Goal: Task Accomplishment & Management: Use online tool/utility

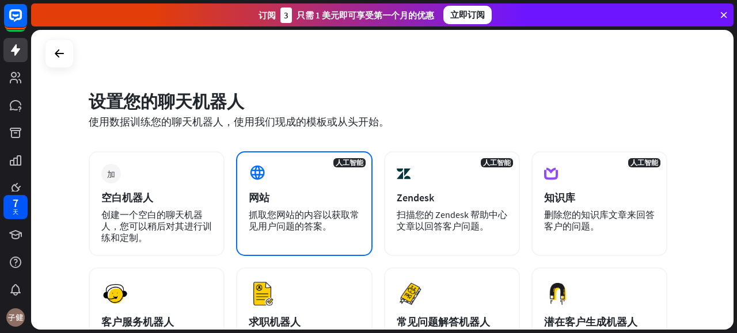
scroll to position [58, 0]
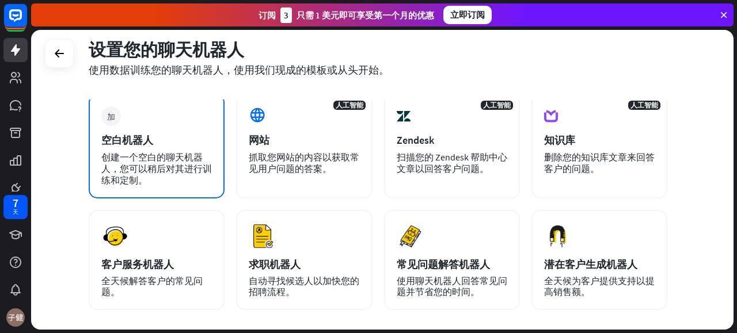
click at [153, 139] on div "空白机器人" at bounding box center [156, 140] width 111 height 13
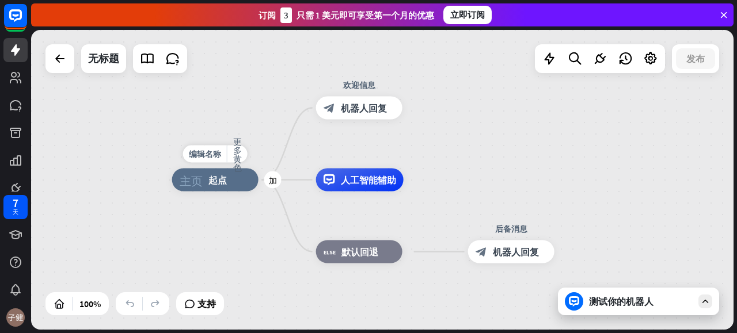
click at [208, 191] on div "主页_2 起点" at bounding box center [215, 180] width 86 height 23
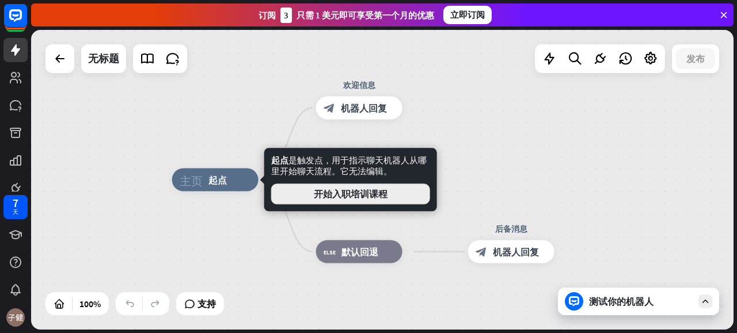
click at [350, 203] on button "开始入职培训课程" at bounding box center [350, 194] width 159 height 21
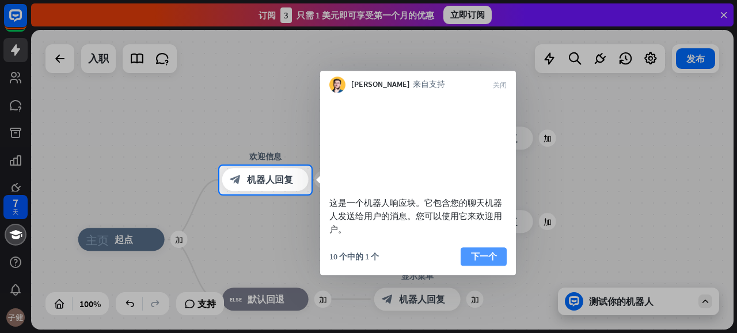
click at [486, 262] on font "下一个" at bounding box center [484, 256] width 26 height 11
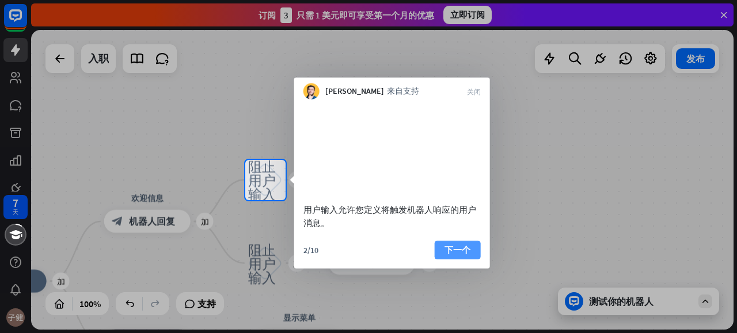
click at [450, 255] on font "下一个" at bounding box center [457, 249] width 26 height 11
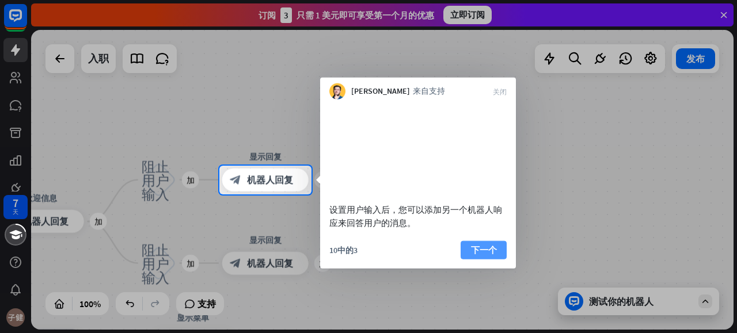
click at [472, 255] on font "下一个" at bounding box center [484, 249] width 26 height 11
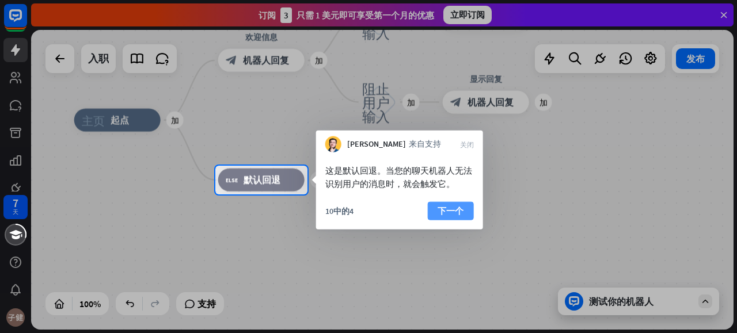
click at [461, 214] on font "下一个" at bounding box center [450, 210] width 26 height 11
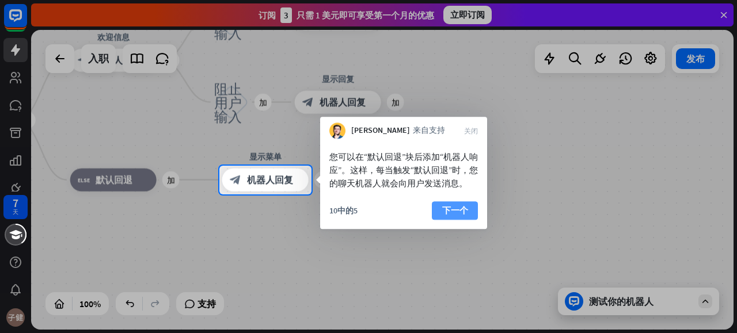
click at [446, 216] on font "下一个" at bounding box center [455, 210] width 26 height 11
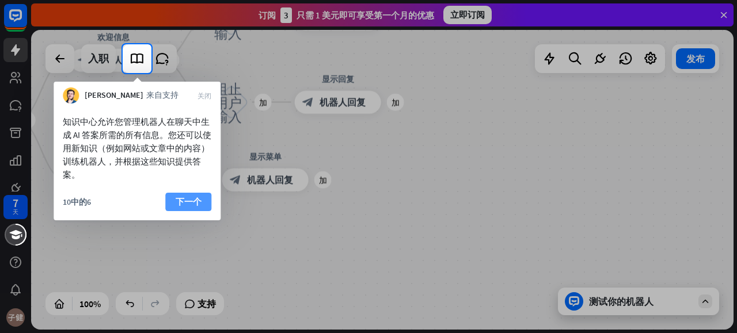
click at [188, 204] on font "下一个" at bounding box center [189, 201] width 26 height 11
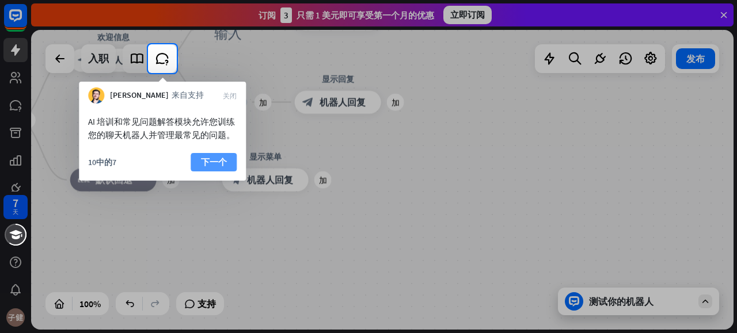
click at [219, 168] on font "下一个" at bounding box center [214, 162] width 26 height 11
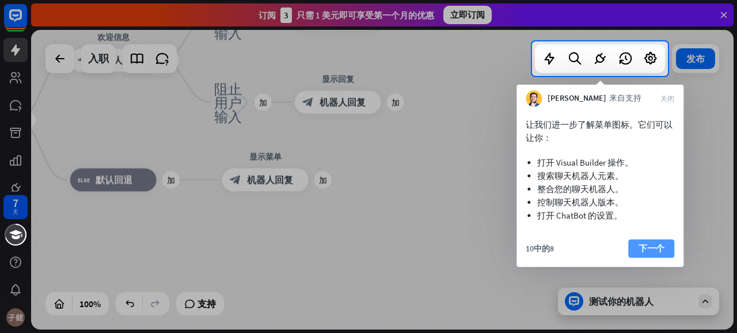
click at [648, 240] on button "下一个" at bounding box center [651, 248] width 46 height 18
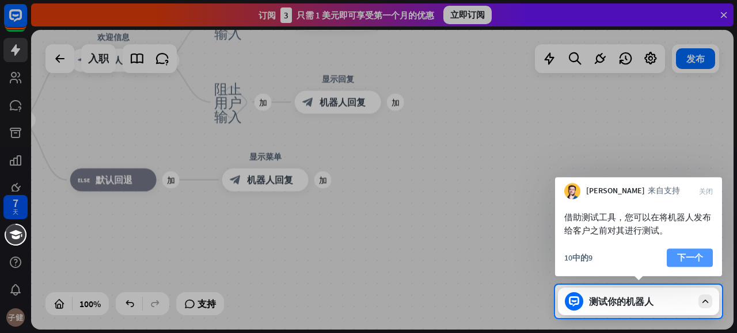
click at [683, 254] on font "下一个" at bounding box center [690, 257] width 26 height 11
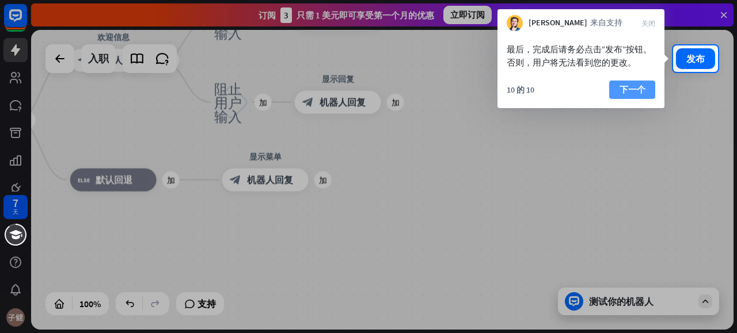
click at [624, 87] on font "下一个" at bounding box center [632, 89] width 26 height 11
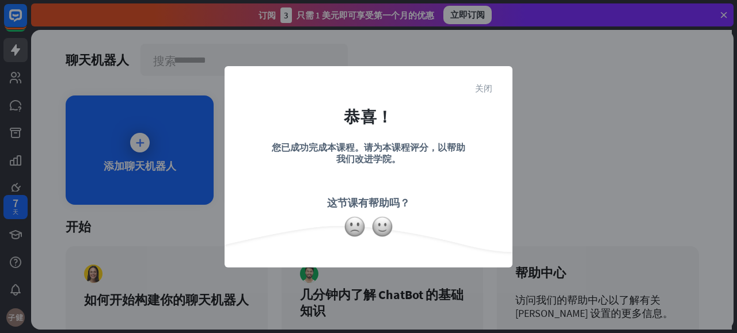
click at [485, 88] on font "关闭" at bounding box center [483, 87] width 17 height 9
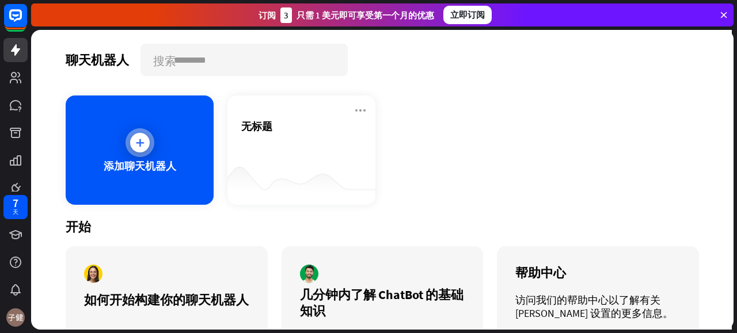
click at [159, 157] on div "添加聊天机器人" at bounding box center [140, 150] width 148 height 109
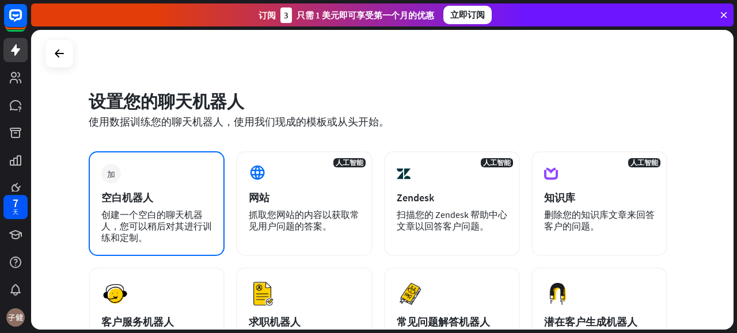
click at [155, 199] on div "空白机器人" at bounding box center [156, 197] width 111 height 13
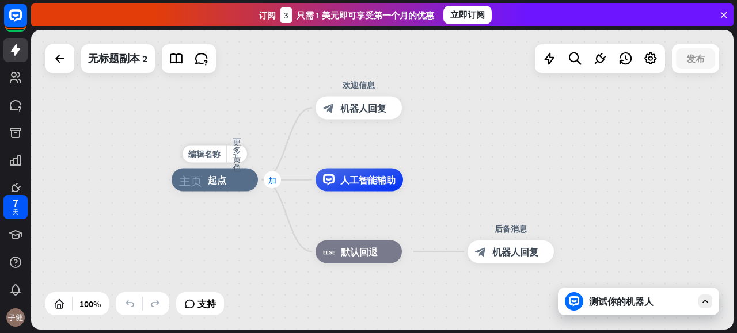
click at [271, 184] on font "加" at bounding box center [272, 180] width 8 height 8
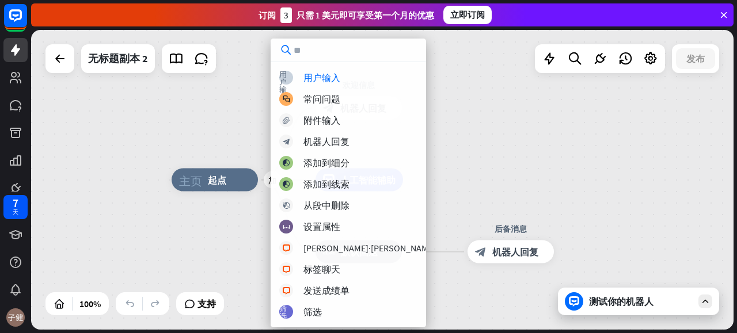
click at [199, 110] on div "加 主页_2 起点 欢迎信息 block_bot_response 机器人回复 人工智能辅助 block_fallback 默认回退 后备消息 block_b…" at bounding box center [382, 180] width 702 height 300
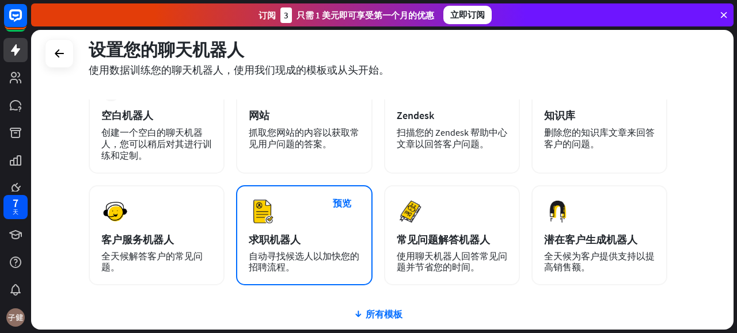
scroll to position [58, 0]
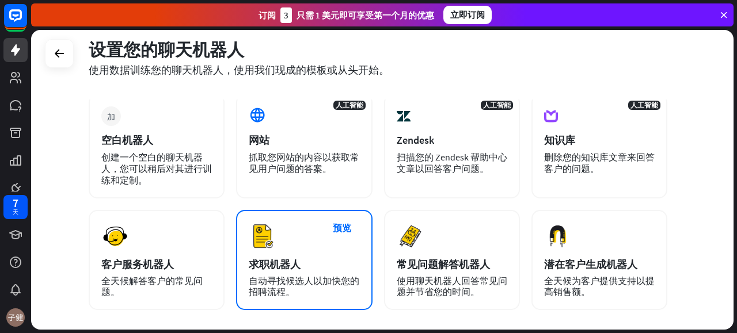
click at [310, 275] on div "预览 求职机器人 自动寻找候选人以加快您的招聘流程。" at bounding box center [304, 260] width 136 height 100
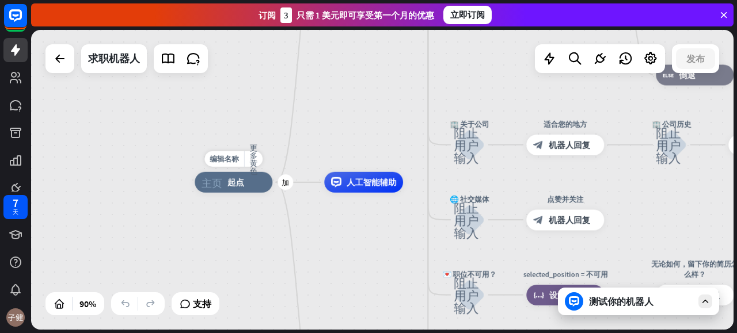
click at [248, 189] on div "主页_2 起点" at bounding box center [234, 182] width 78 height 21
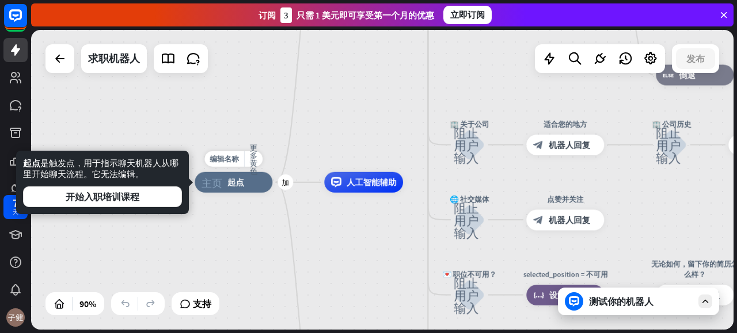
click at [286, 188] on div "加" at bounding box center [285, 182] width 16 height 16
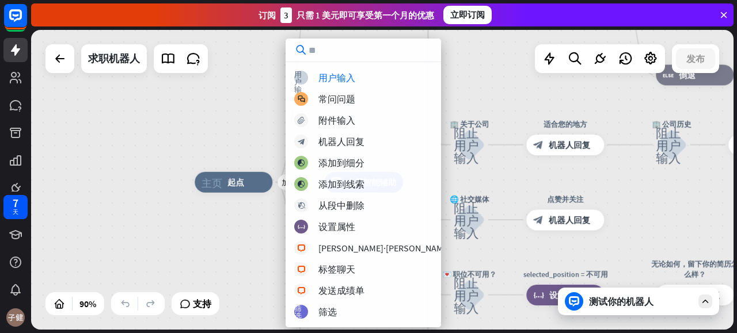
click at [349, 54] on input "text" at bounding box center [363, 50] width 155 height 23
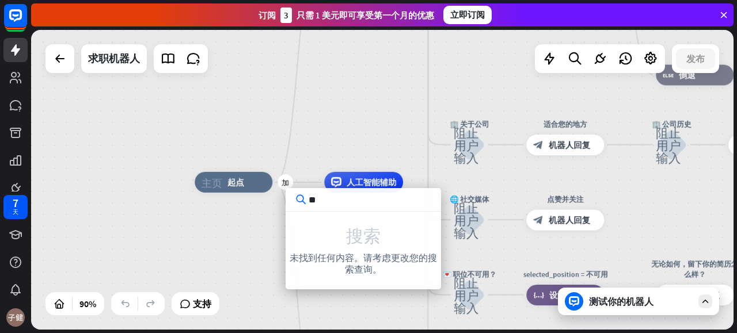
type input "*"
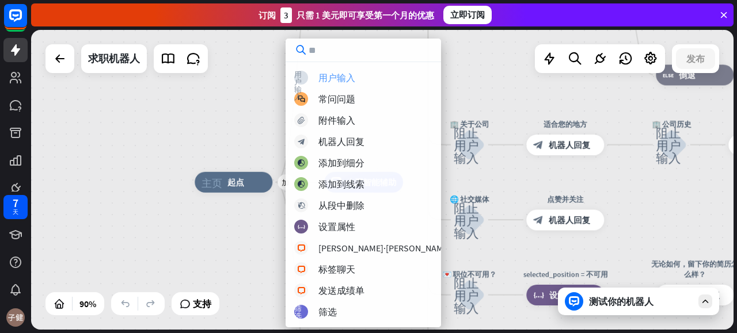
click at [336, 74] on font "用户输入" at bounding box center [336, 78] width 37 height 12
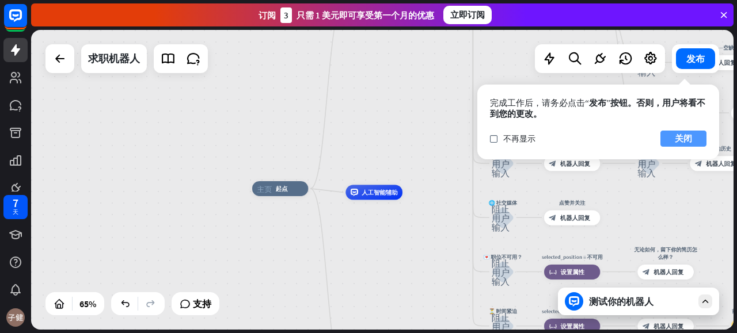
click at [693, 136] on button "关闭" at bounding box center [683, 139] width 46 height 16
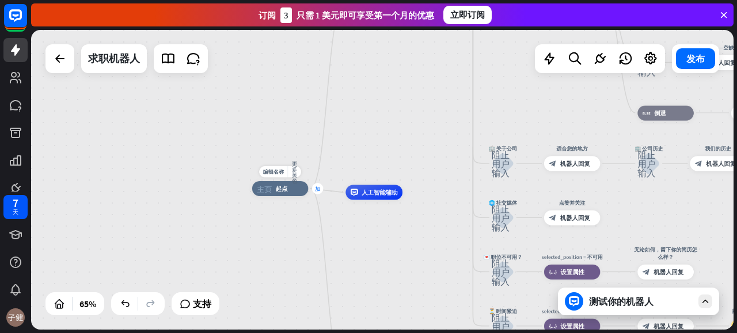
click at [317, 191] on font "加" at bounding box center [317, 188] width 5 height 5
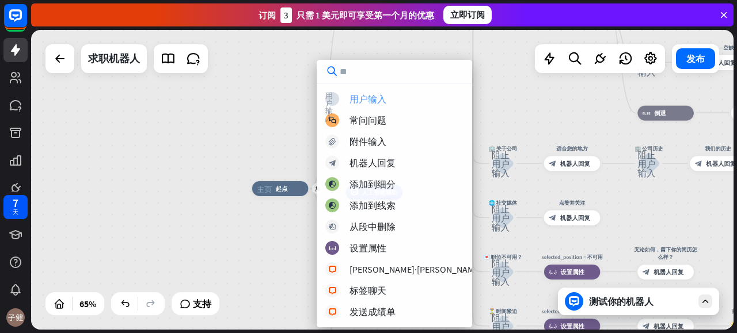
click at [381, 95] on font "用户输入" at bounding box center [367, 99] width 37 height 12
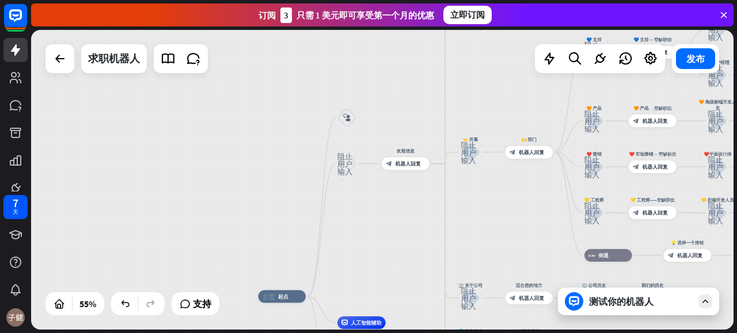
drag, startPoint x: 390, startPoint y: 143, endPoint x: 383, endPoint y: 270, distance: 126.8
click at [383, 270] on div "主页_2 起点 block_user_input 阻止用户输入 欢迎信息 block_bot_response 机器人回复 ✨ 主菜单 阻止用户输入 主菜单 …" at bounding box center [382, 180] width 702 height 300
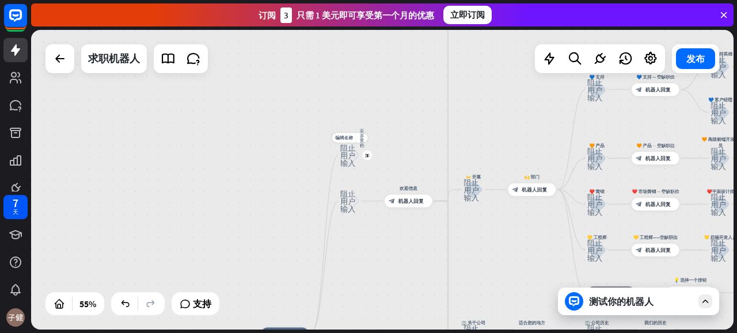
click at [346, 157] on font "阻止用户输入" at bounding box center [347, 154] width 15 height 23
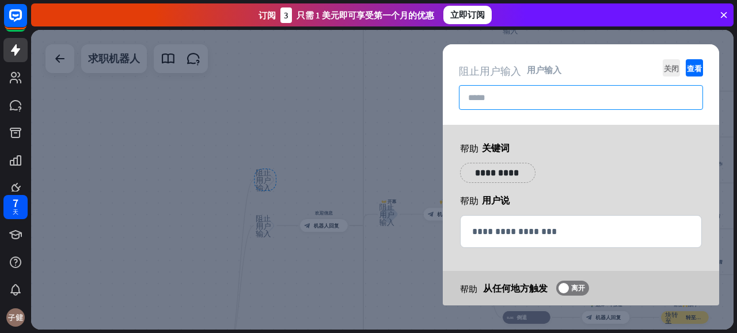
click at [507, 93] on input "text" at bounding box center [581, 97] width 244 height 25
click at [678, 71] on font "关闭" at bounding box center [671, 67] width 15 height 7
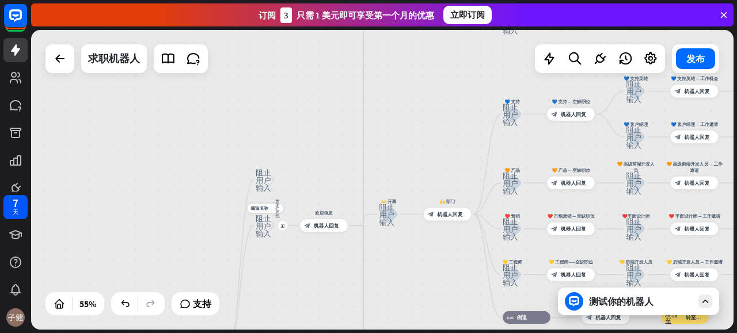
click at [264, 226] on font "阻止用户输入" at bounding box center [263, 225] width 15 height 23
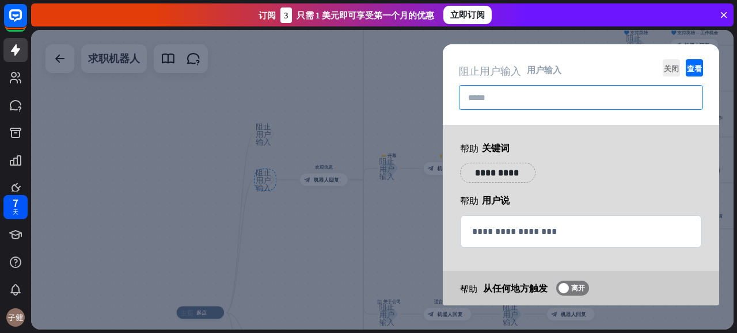
click at [524, 97] on input "text" at bounding box center [581, 97] width 244 height 25
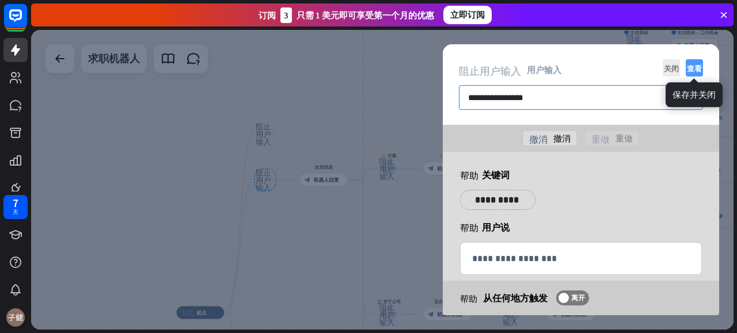
type input "**********"
click at [690, 68] on font "查看" at bounding box center [694, 67] width 15 height 7
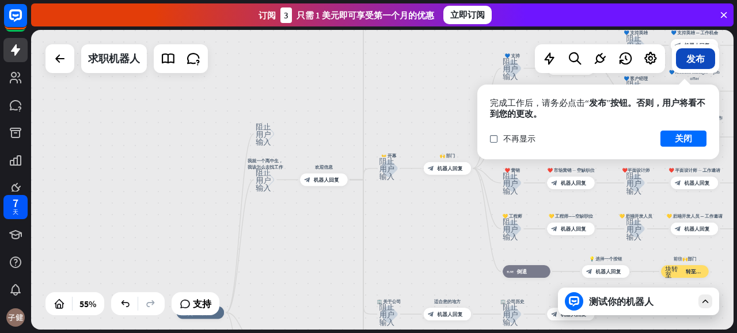
click at [691, 58] on font "发布" at bounding box center [695, 59] width 18 height 12
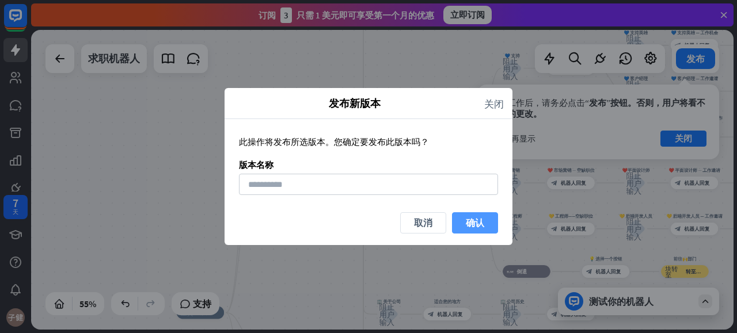
click at [466, 220] on font "确认" at bounding box center [475, 223] width 18 height 12
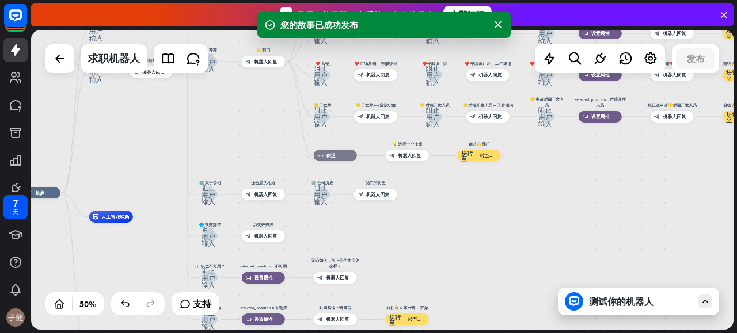
drag, startPoint x: 334, startPoint y: 161, endPoint x: 248, endPoint y: 120, distance: 95.3
click at [248, 120] on div "主页_2 起点 阻止用户输入 我就一个高中生，我该怎么去找工作 阻止用户输入 欢迎信息 block_bot_response 机器人回复 ✨ 主菜单 阻止用户…" at bounding box center [382, 180] width 702 height 300
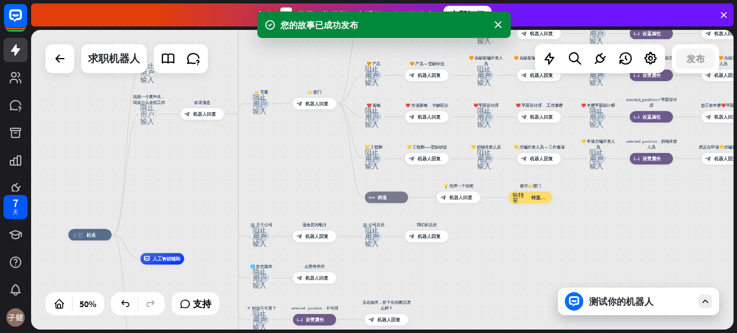
drag, startPoint x: 471, startPoint y: 222, endPoint x: 569, endPoint y: 240, distance: 99.6
click at [569, 240] on div "主页_2 起点 阻止用户输入 我就一个高中生，我该怎么去找工作 阻止用户输入 欢迎信息 block_bot_response 机器人回复 ✨ 主菜单 阻止用户…" at bounding box center [382, 180] width 702 height 300
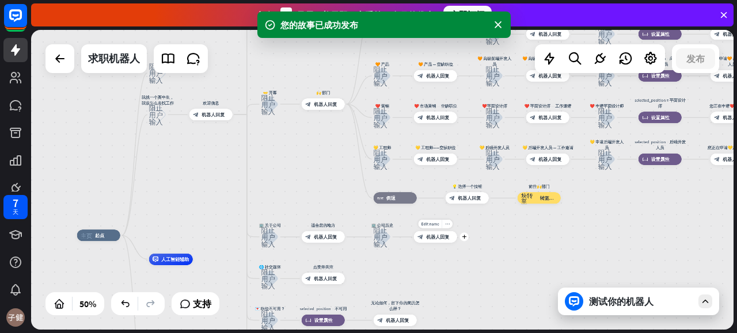
drag, startPoint x: 593, startPoint y: 248, endPoint x: 588, endPoint y: 247, distance: 5.8
click at [457, 243] on div "Edit name more_horiz plus 我们的历史 block_bot_response 机器人回复" at bounding box center [435, 237] width 43 height 12
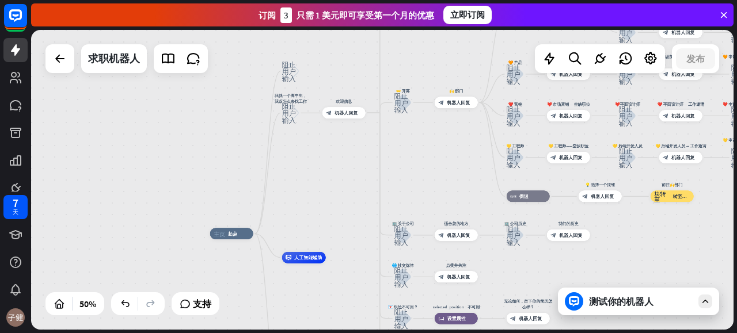
drag, startPoint x: 319, startPoint y: 185, endPoint x: 329, endPoint y: 233, distance: 48.2
click at [329, 233] on div "主页_2 起点 阻止用户输入 我就一个高中生，我该怎么去找工作 阻止用户输入 欢迎信息 block_bot_response 机器人回复 ✨ 主菜单 阻止用户…" at bounding box center [382, 180] width 702 height 300
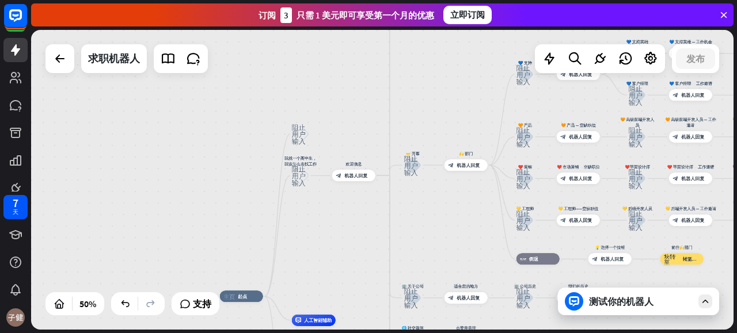
drag, startPoint x: 314, startPoint y: 212, endPoint x: 314, endPoint y: 205, distance: 7.5
click at [314, 215] on div "主页_2 起点 阻止用户输入 我就一个高中生，我该怎么去找工作 阻止用户输入 欢迎信息 block_bot_response 机器人回复 ✨ 主菜单 阻止用户…" at bounding box center [382, 180] width 702 height 300
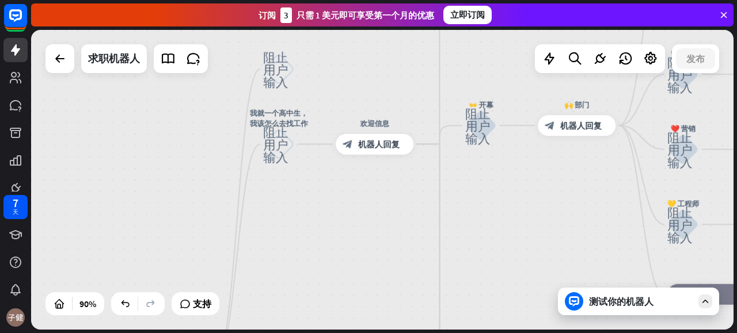
drag, startPoint x: 306, startPoint y: 212, endPoint x: 332, endPoint y: 267, distance: 59.7
click at [332, 267] on div "主页_2 起点 阻止用户输入 我就一个高中生，我该怎么去找工作 阻止用户输入 欢迎信息 block_bot_response 机器人回复 ✨ 主菜单 阻止用户…" at bounding box center [382, 180] width 702 height 300
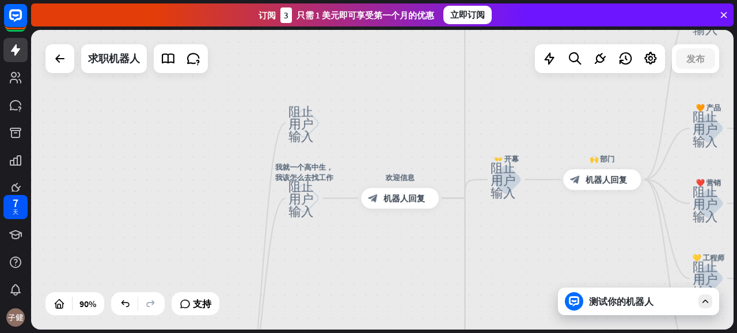
click at [323, 63] on div "主页_2 起点 阻止用户输入 编辑名称 更多黄色 我就一个高中生，我该怎么去找工作 阻止用户输入 欢迎信息 block_bot_response 机器人回复 …" at bounding box center [382, 180] width 702 height 300
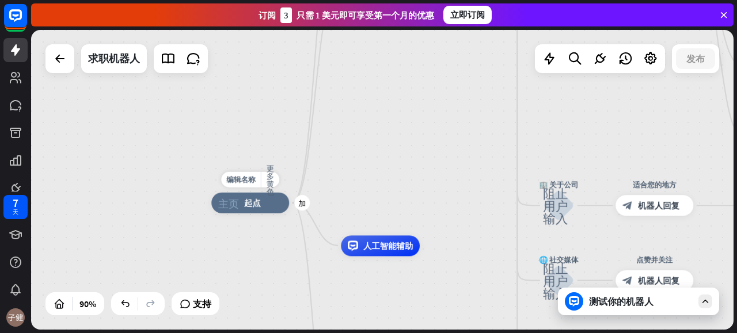
click at [242, 193] on div "编辑名称 更多黄色 加 主页_2 起点" at bounding box center [250, 203] width 78 height 21
click at [249, 187] on div "编辑名称" at bounding box center [240, 180] width 39 height 16
click at [262, 181] on input "text" at bounding box center [250, 180] width 73 height 14
click at [330, 157] on div "主页_2 起点 阻止用户输入 我就一个高中生，我该怎么去找工作 阻止用户输入 欢迎信息 block_bot_response 机器人回复 ✨ 主菜单 阻止用户…" at bounding box center [382, 180] width 702 height 300
click at [262, 205] on div "主页_2 起点" at bounding box center [250, 203] width 78 height 21
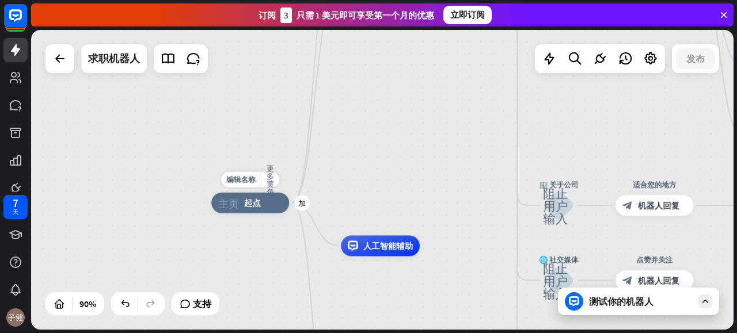
click at [280, 193] on div "编辑名称 更多黄色 加 主页_2 起点" at bounding box center [250, 203] width 78 height 21
click at [273, 179] on font "更多黄色" at bounding box center [271, 179] width 8 height 31
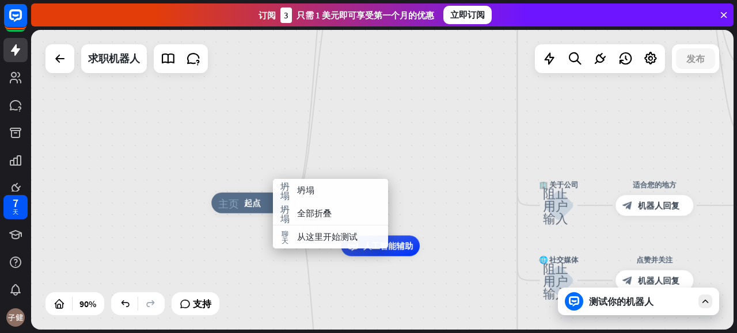
click at [413, 166] on div "主页_2 起点 阻止用户输入 我就一个高中生，我该怎么去找工作 阻止用户输入 欢迎信息 block_bot_response 机器人回复 ✨ 主菜单 阻止用户…" at bounding box center [382, 180] width 702 height 300
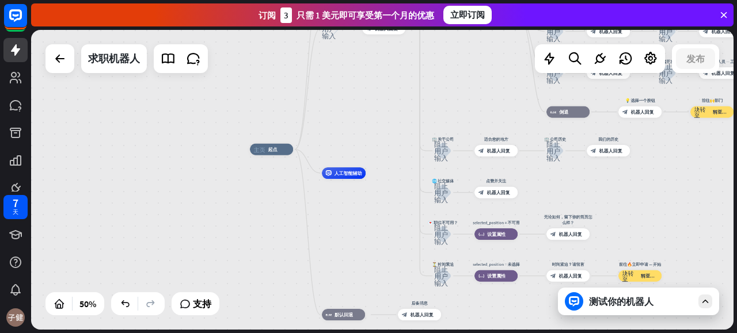
drag, startPoint x: 393, startPoint y: 174, endPoint x: 312, endPoint y: 128, distance: 93.3
click at [309, 25] on div "关闭 产品帮助 第一步 开始使用 ChatBot 帮助中心 按照分步教程进行操作 学院 提升你的技能 联系我们 与我们的产品专家联系 订阅 3 只需 1 美元…" at bounding box center [384, 166] width 706 height 333
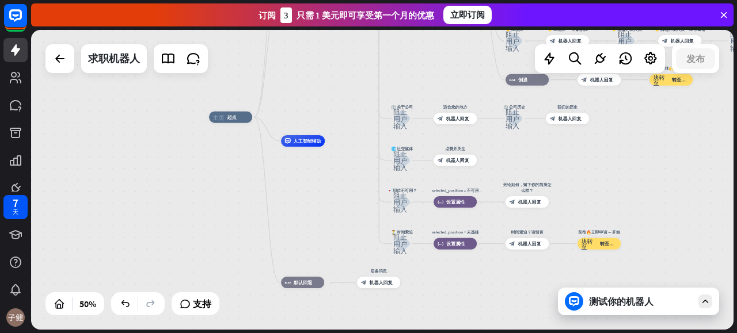
drag, startPoint x: 320, startPoint y: 173, endPoint x: 339, endPoint y: 234, distance: 64.5
click at [339, 234] on div "主页_2 起点 阻止用户输入 我就一个高中生，我该怎么去找工作 阻止用户输入 欢迎信息 block_bot_response 机器人回复 ✨ 主菜单 阻止用户…" at bounding box center [384, 192] width 351 height 150
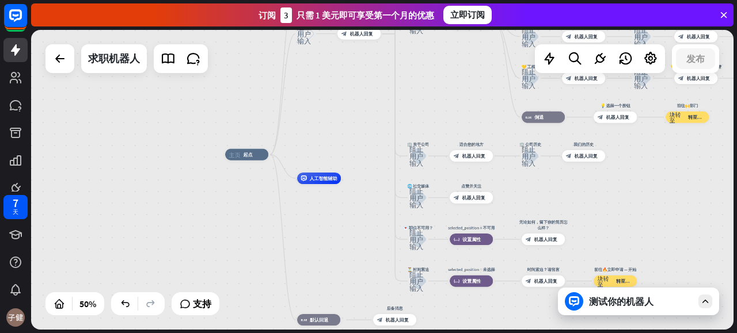
drag, startPoint x: 297, startPoint y: 204, endPoint x: 292, endPoint y: 222, distance: 18.4
click at [312, 235] on div "主页_2 起点 阻止用户输入 我就一个高中生，我该怎么去找工作 阻止用户输入 欢迎信息 block_bot_response 机器人回复 ✨ 主菜单 阻止用户…" at bounding box center [400, 230] width 351 height 150
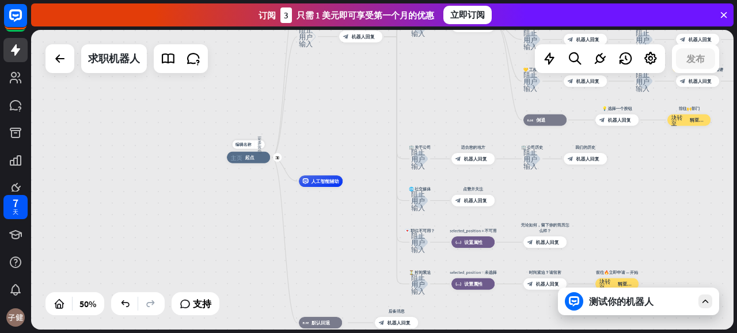
click at [249, 163] on div "编辑名称 更多黄色 加 主页_2 起点" at bounding box center [248, 158] width 43 height 12
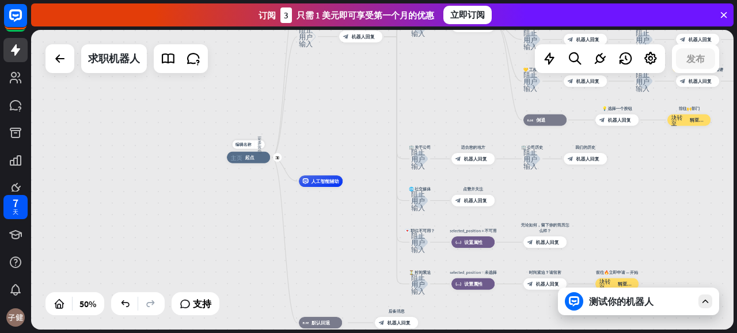
click at [249, 163] on div "编辑名称 更多黄色 加 主页_2 起点" at bounding box center [248, 158] width 43 height 12
click at [270, 163] on div "编辑名称 更多黄色 加 主页_2 起点" at bounding box center [248, 158] width 43 height 12
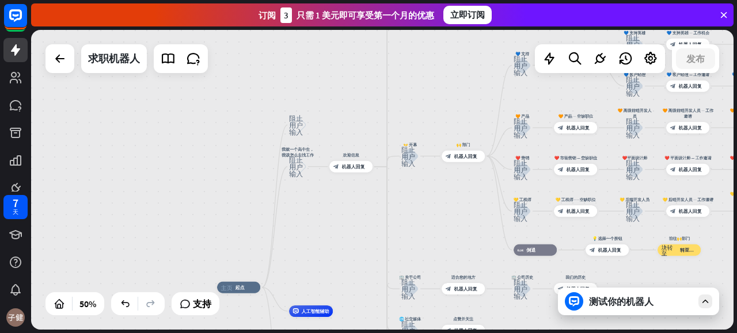
drag, startPoint x: 328, startPoint y: 176, endPoint x: 319, endPoint y: 256, distance: 79.9
click at [318, 262] on div "主页_2 起点 阻止用户输入 我就一个高中生，我该怎么去找工作 阻止用户输入 欢迎信息 block_bot_response 机器人回复 ✨ 主菜单 阻止用户…" at bounding box center [382, 180] width 702 height 300
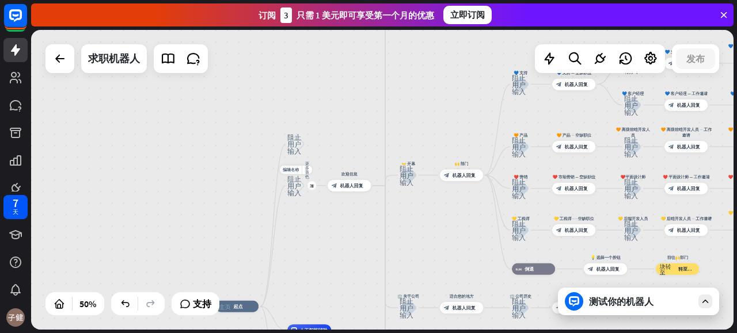
click at [292, 188] on font "阻止用户输入" at bounding box center [294, 185] width 14 height 21
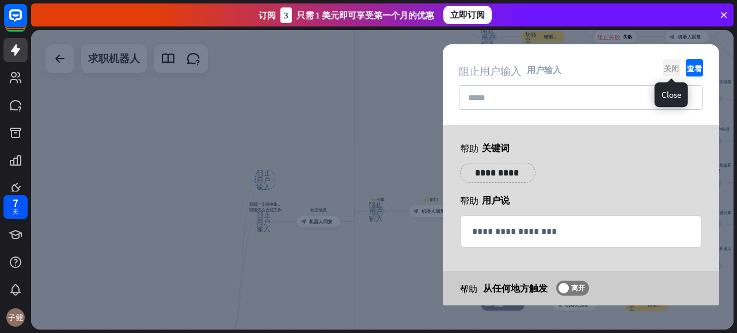
click at [668, 66] on font "关闭" at bounding box center [671, 67] width 15 height 7
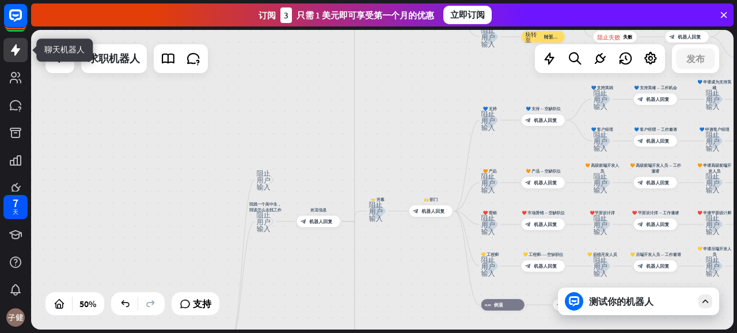
click at [21, 53] on icon at bounding box center [16, 50] width 14 height 14
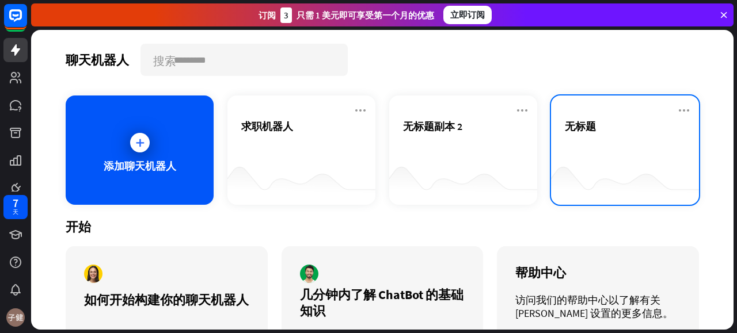
click at [606, 132] on div "无标题" at bounding box center [625, 126] width 120 height 13
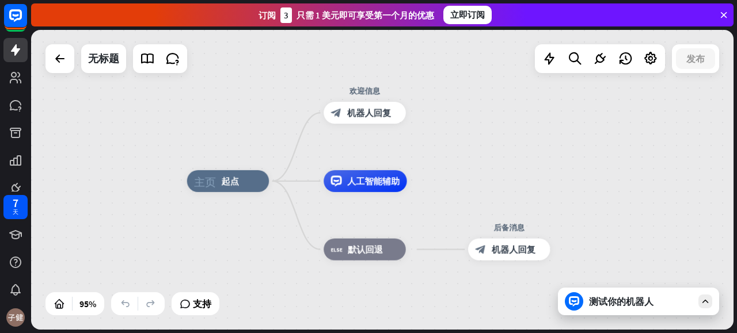
drag, startPoint x: 678, startPoint y: 135, endPoint x: 469, endPoint y: 9, distance: 244.5
click at [672, 132] on div "主页_2 起点 欢迎信息 block_bot_response 机器人回复 人工智能辅助 block_fallback 默认回退 后备消息 block_bot…" at bounding box center [382, 180] width 702 height 300
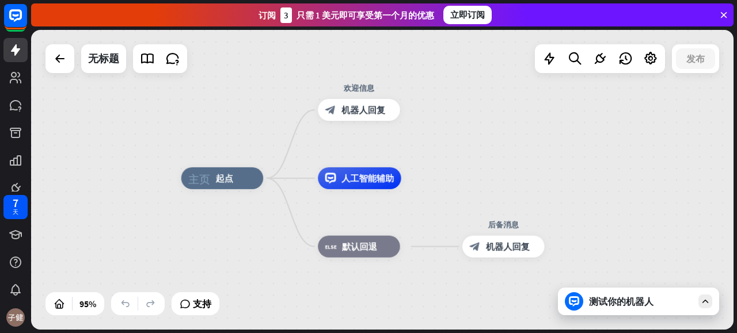
click at [612, 311] on div "测试你的机器人" at bounding box center [638, 302] width 161 height 28
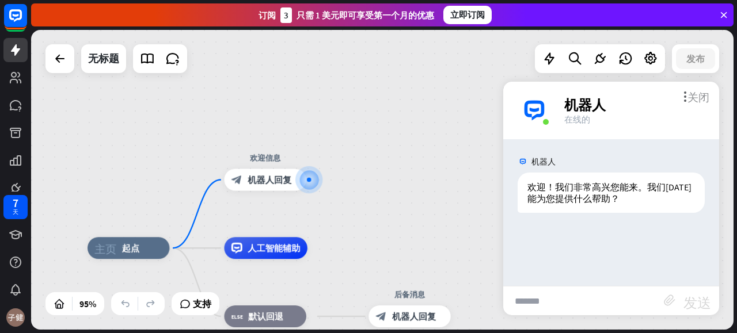
click at [692, 93] on font "关闭" at bounding box center [698, 96] width 22 height 11
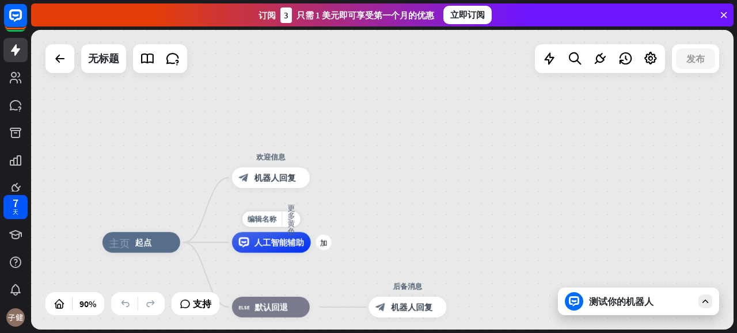
click at [296, 251] on div "人工智能辅助" at bounding box center [271, 242] width 79 height 21
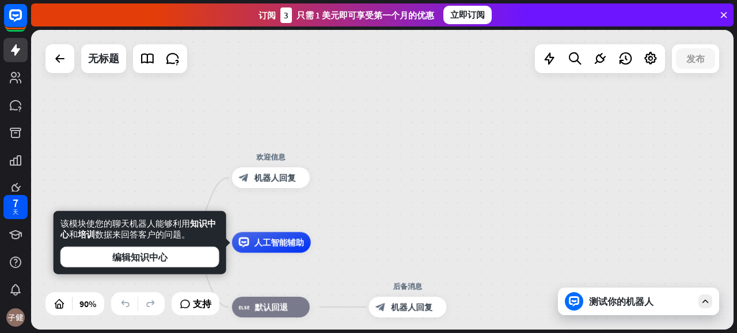
click at [419, 83] on div "主页_2 起点 欢迎信息 block_bot_response 机器人回复 人工智能辅助 block_fallback 默认回退 后备消息 block_bot…" at bounding box center [382, 180] width 702 height 300
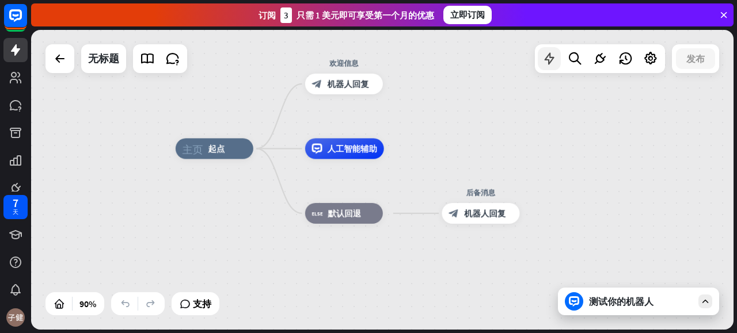
click at [553, 56] on icon at bounding box center [549, 58] width 15 height 15
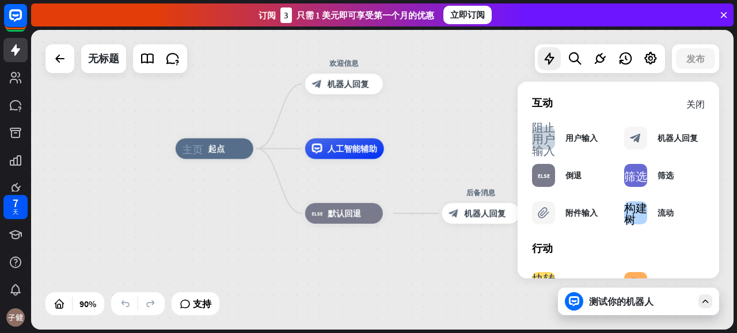
click at [686, 99] on font "关闭" at bounding box center [695, 103] width 18 height 9
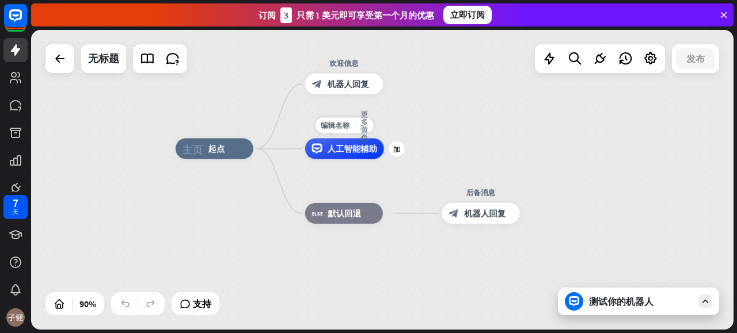
click at [344, 154] on font "人工智能辅助" at bounding box center [353, 148] width 50 height 10
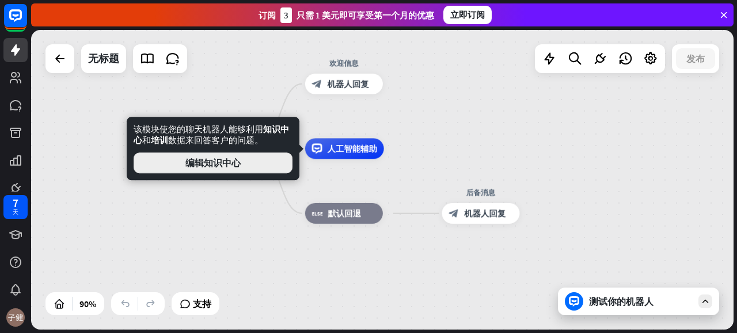
click at [262, 162] on button "编辑知识中心" at bounding box center [213, 163] width 159 height 21
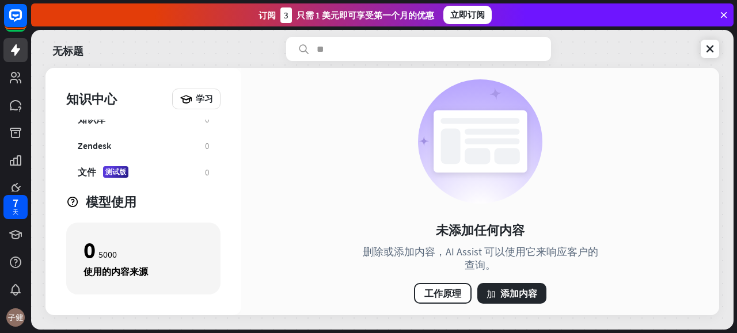
scroll to position [67, 0]
click at [710, 47] on icon at bounding box center [710, 49] width 12 height 12
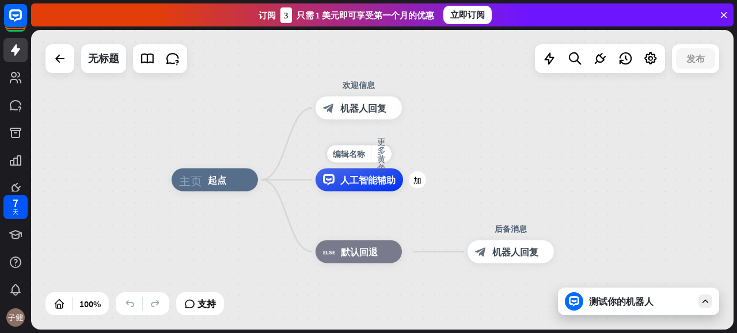
click at [372, 187] on div "人工智能辅助" at bounding box center [358, 180] width 87 height 23
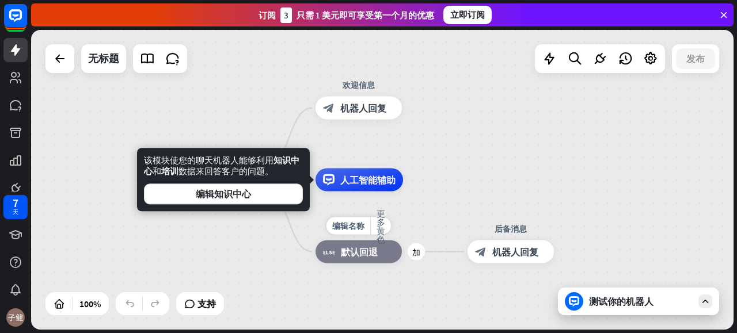
click at [481, 170] on div "主页_2 起点 欢迎信息 block_bot_response 机器人回复 编辑名称 更多黄色 人工[PERSON_NAME] 编辑名称 更多黄色 加 blo…" at bounding box center [382, 180] width 702 height 300
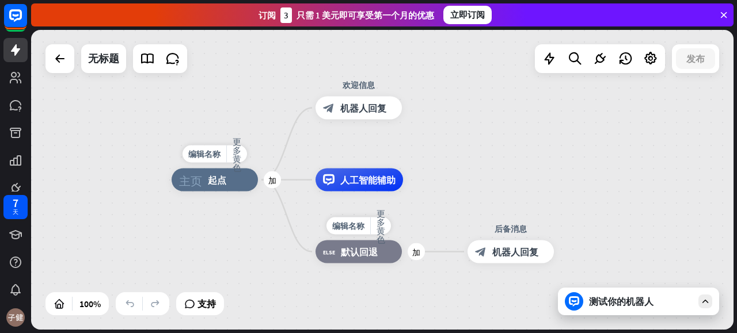
click at [213, 181] on font "起点" at bounding box center [217, 180] width 18 height 12
click at [402, 264] on div "编辑名称 更多黄色 加 block_fallback 默认回退" at bounding box center [358, 252] width 86 height 23
click at [349, 262] on div "block_fallback 默认回退" at bounding box center [358, 252] width 86 height 23
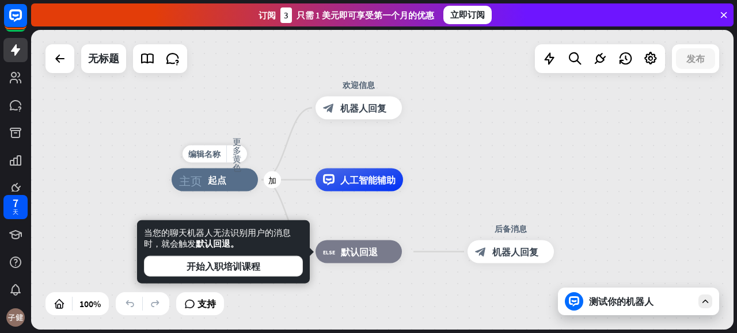
click at [239, 186] on div "主页_2 起点" at bounding box center [215, 180] width 86 height 23
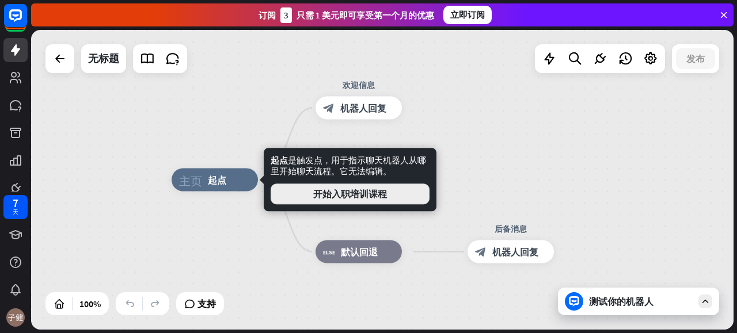
click at [312, 192] on button "开始入职培训课程" at bounding box center [350, 194] width 159 height 21
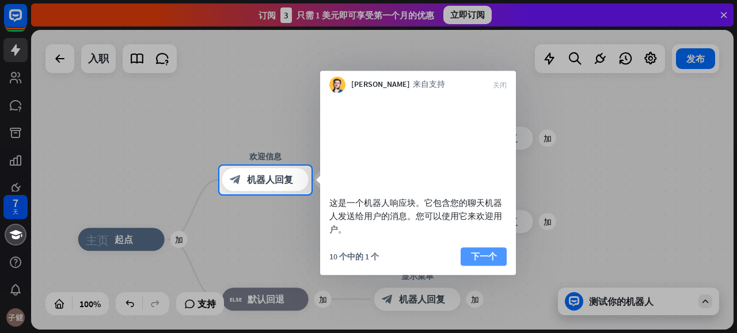
click at [481, 262] on font "下一个" at bounding box center [484, 256] width 26 height 11
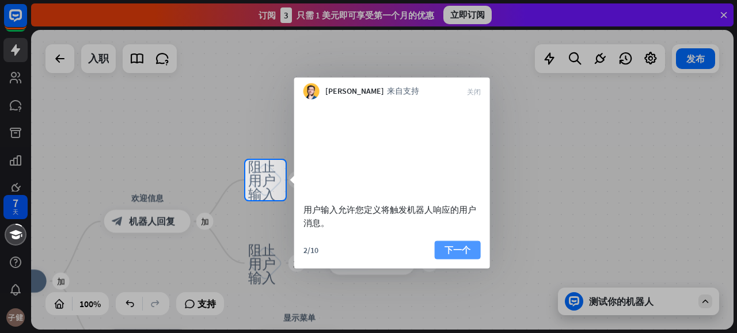
click at [455, 255] on font "下一个" at bounding box center [457, 249] width 26 height 11
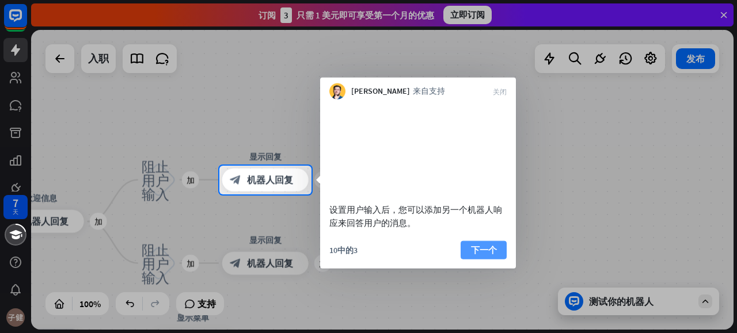
click at [474, 255] on font "下一个" at bounding box center [484, 249] width 26 height 11
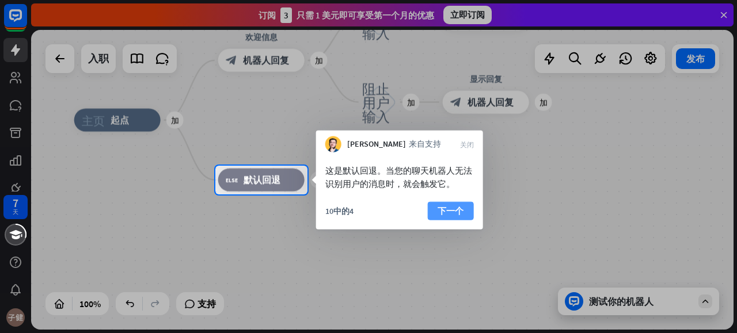
click at [442, 216] on font "下一个" at bounding box center [450, 211] width 26 height 16
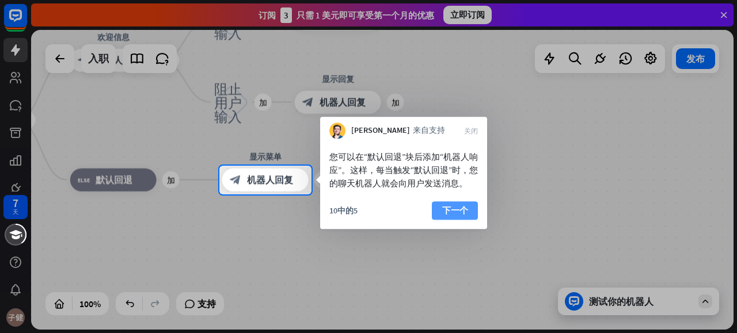
click at [448, 216] on font "下一个" at bounding box center [455, 210] width 26 height 11
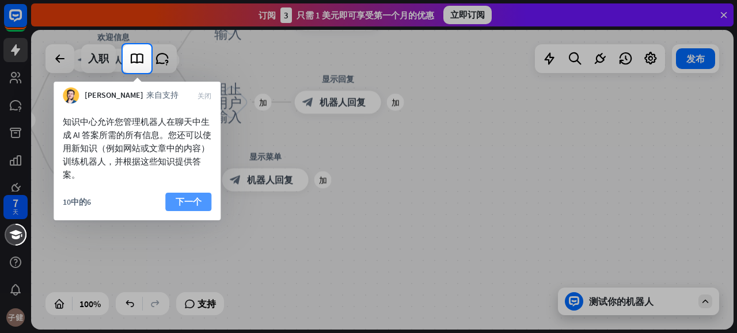
click at [200, 203] on font "下一个" at bounding box center [189, 201] width 26 height 11
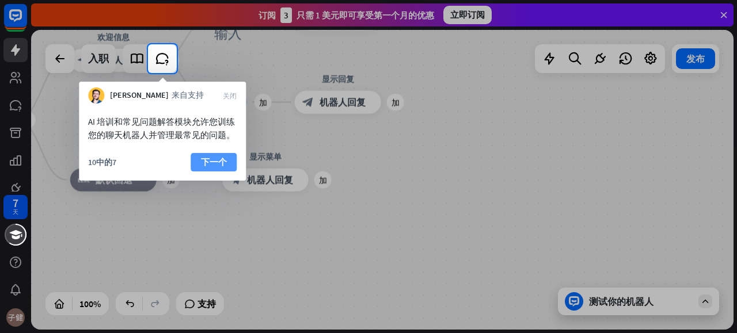
click at [218, 158] on font "下一个" at bounding box center [214, 162] width 26 height 11
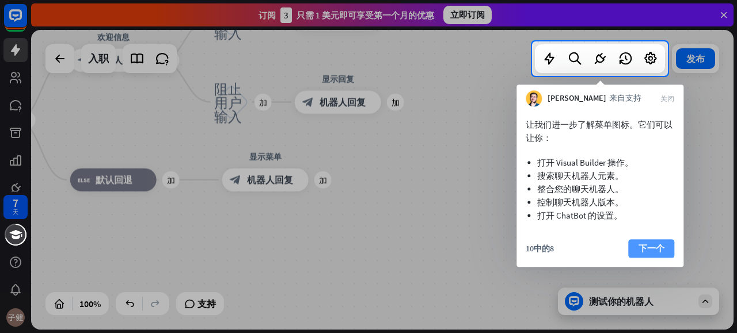
click at [642, 250] on font "下一个" at bounding box center [651, 248] width 26 height 11
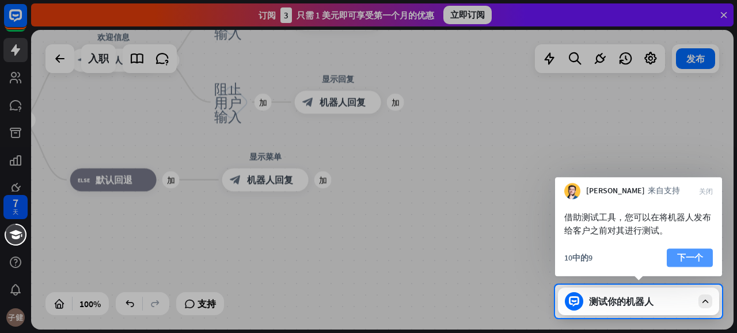
click at [694, 262] on font "下一个" at bounding box center [690, 257] width 26 height 11
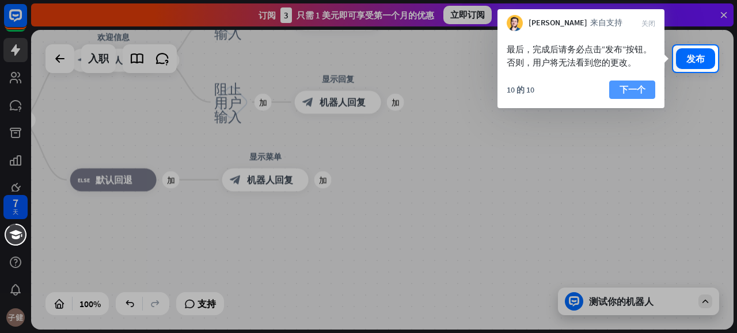
click at [629, 97] on font "下一个" at bounding box center [632, 90] width 26 height 16
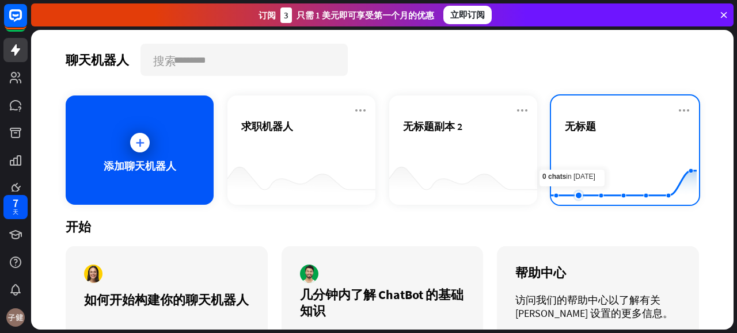
scroll to position [56, 0]
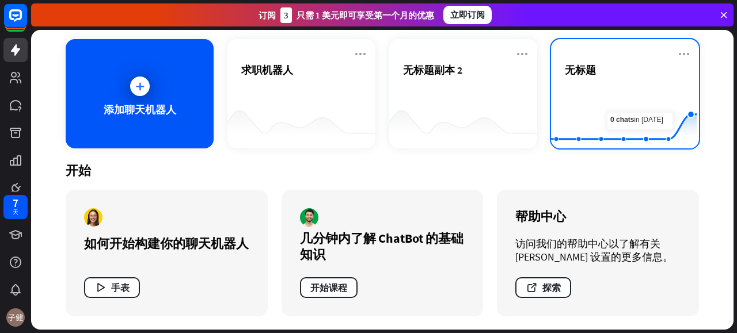
click at [628, 84] on icon "Created with Highcharts 10.1.0 0 1 2" at bounding box center [624, 120] width 146 height 72
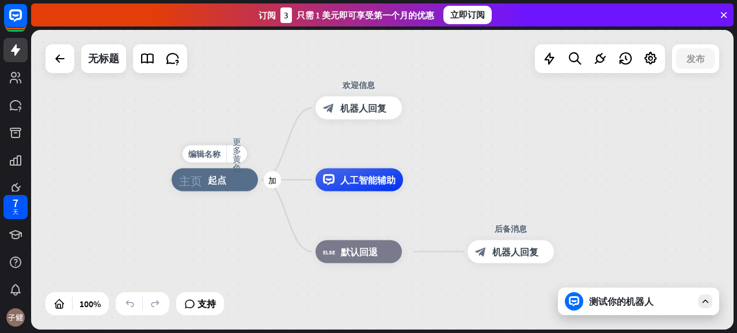
click at [215, 176] on font "起点" at bounding box center [217, 180] width 18 height 12
click at [243, 221] on div "主页_2 起点 欢迎信息 block_bot_response 机器人回复 人工智能辅助 block_fallback 默认回退 后备消息 block_bot…" at bounding box center [523, 330] width 702 height 300
click at [269, 182] on font "加" at bounding box center [272, 180] width 8 height 8
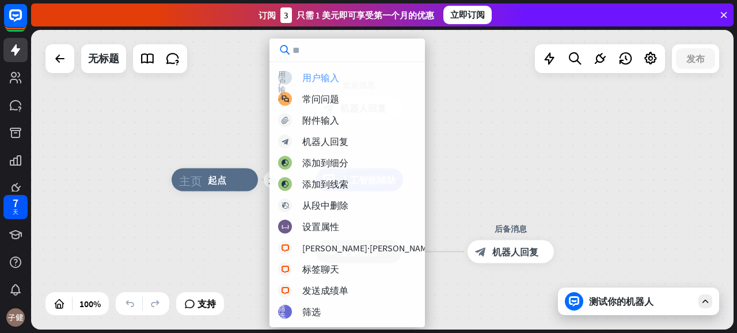
click at [347, 78] on div "阻止用户输入 用户输入" at bounding box center [356, 78] width 157 height 14
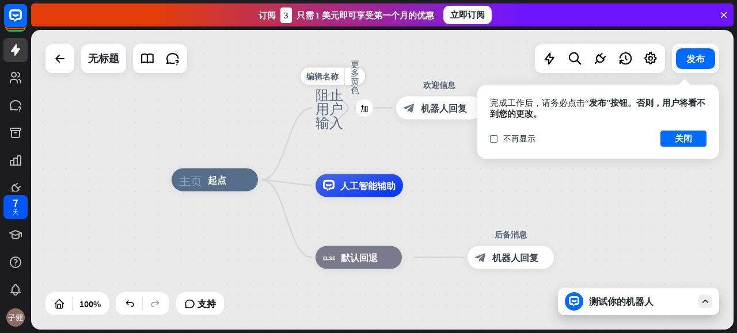
click at [332, 109] on font "阻止用户输入" at bounding box center [329, 108] width 28 height 42
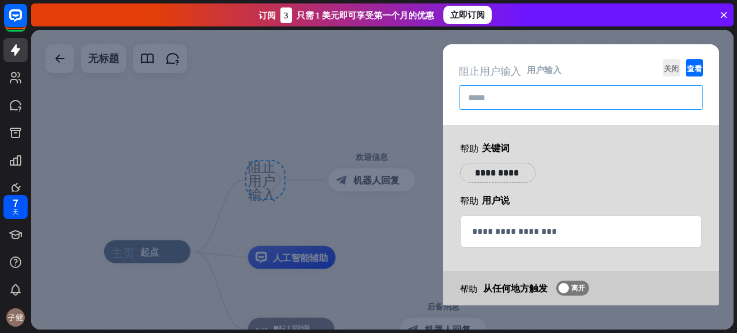
click at [472, 101] on input "text" at bounding box center [581, 97] width 244 height 25
click at [508, 168] on p "**********" at bounding box center [498, 173] width 58 height 14
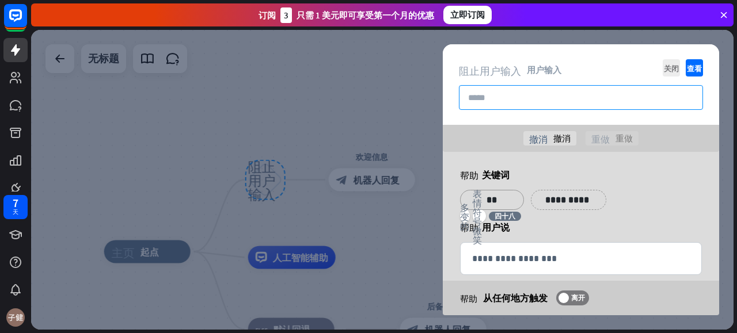
click at [591, 93] on input "text" at bounding box center [581, 97] width 244 height 25
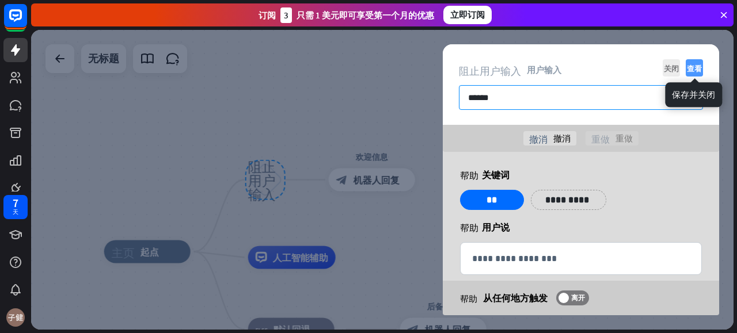
type input "******"
click at [692, 73] on icon "查看" at bounding box center [694, 67] width 17 height 17
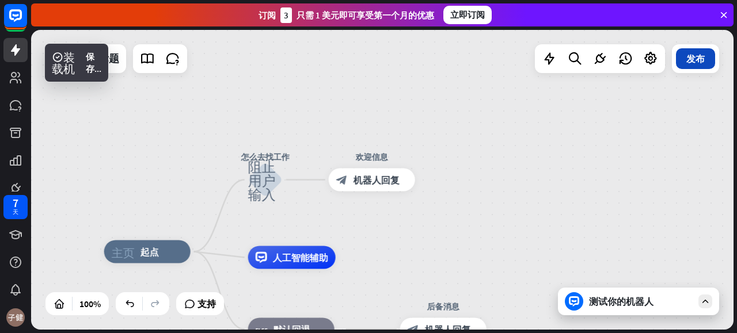
click at [692, 65] on button "发布" at bounding box center [695, 58] width 39 height 21
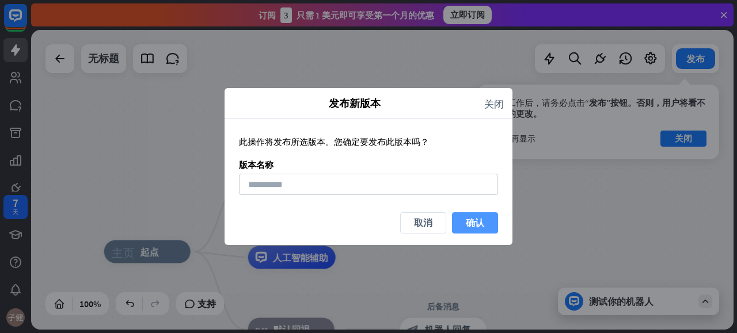
click at [474, 224] on font "确认" at bounding box center [475, 223] width 18 height 12
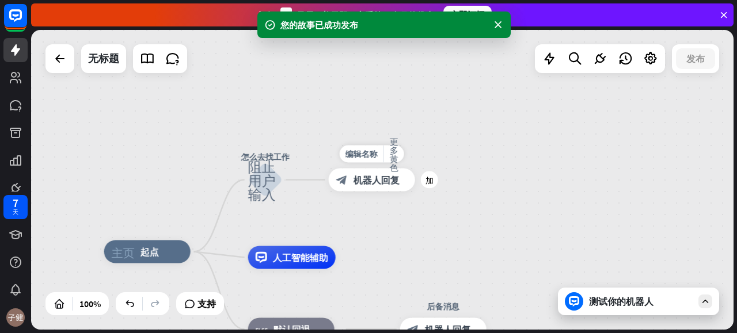
click at [367, 181] on font "机器人回复" at bounding box center [376, 180] width 46 height 12
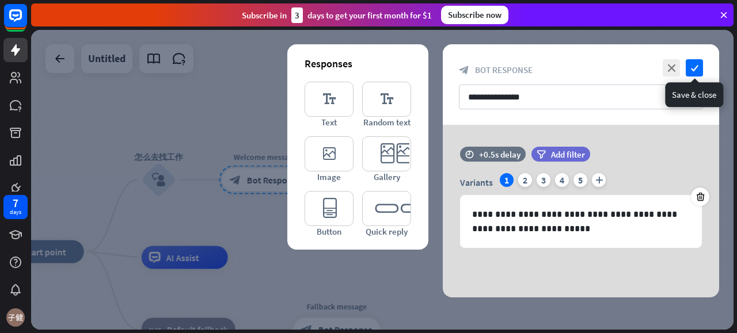
drag, startPoint x: 695, startPoint y: 73, endPoint x: 683, endPoint y: 75, distance: 13.0
click at [695, 73] on icon "check" at bounding box center [694, 67] width 17 height 17
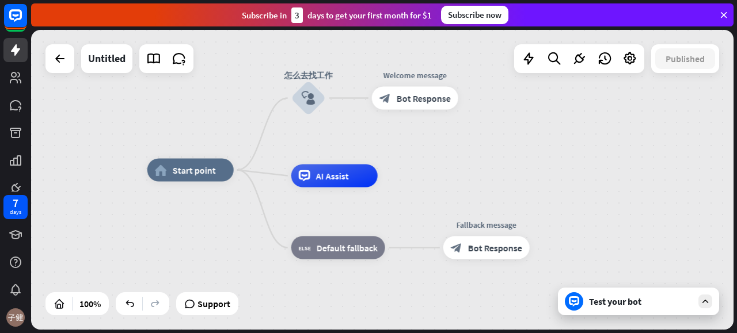
drag, startPoint x: 413, startPoint y: 183, endPoint x: 497, endPoint y: 111, distance: 110.6
click at [497, 111] on div "home_2 Start point 怎么去找工作 block_user_input Welcome message block_bot_response B…" at bounding box center [382, 180] width 702 height 300
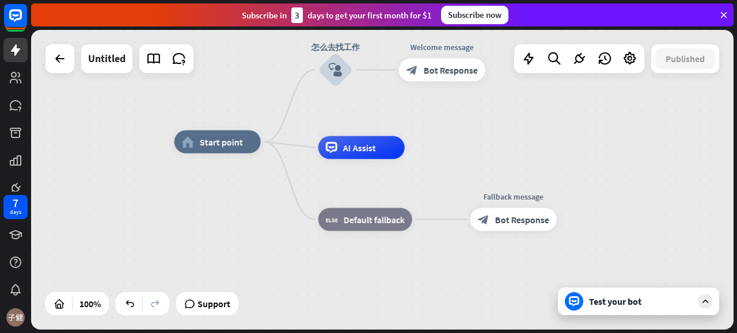
drag, startPoint x: 492, startPoint y: 128, endPoint x: 443, endPoint y: 194, distance: 82.7
click at [456, 209] on div "home_2 Start point Edit name more_horiz 怎么去找工作 block_user_input Welcome message…" at bounding box center [382, 180] width 702 height 300
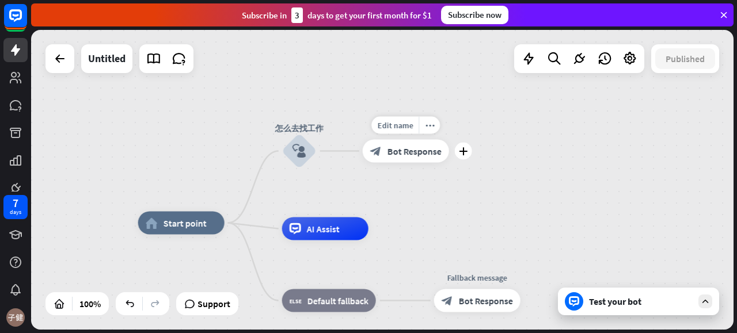
click at [420, 163] on div "Edit name more_horiz plus Welcome message block_bot_response Bot Response" at bounding box center [406, 151] width 86 height 23
click at [405, 162] on div "block_bot_response Bot Response" at bounding box center [406, 151] width 86 height 23
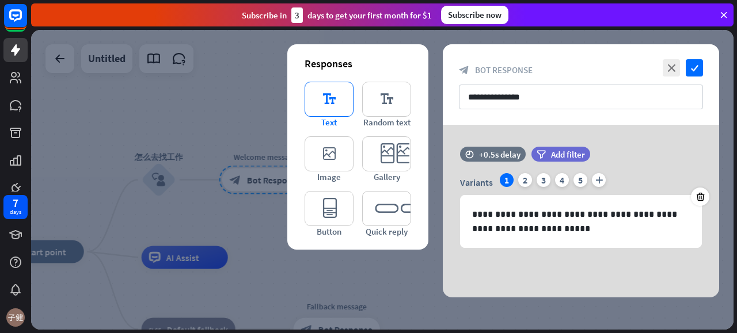
click at [339, 98] on icon "editor_text" at bounding box center [329, 99] width 49 height 35
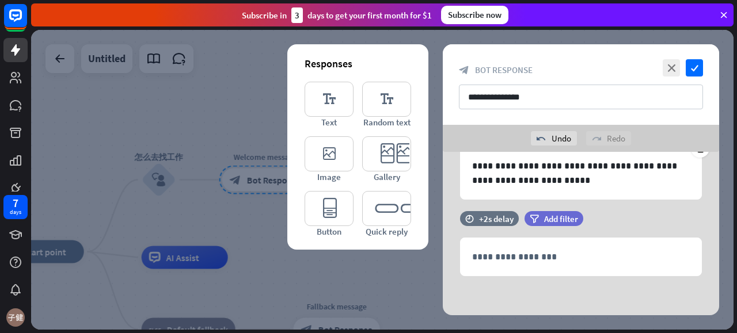
scroll to position [75, 0]
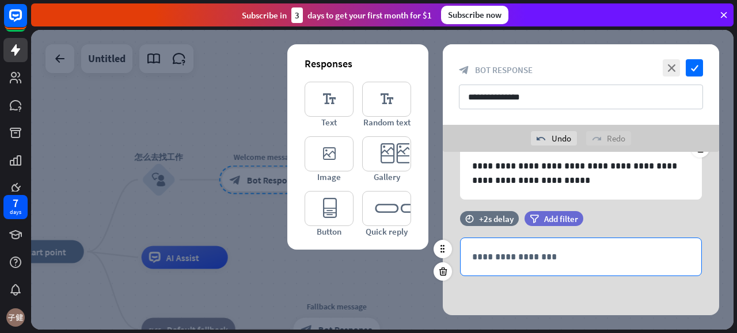
click at [549, 253] on p "**********" at bounding box center [581, 257] width 218 height 14
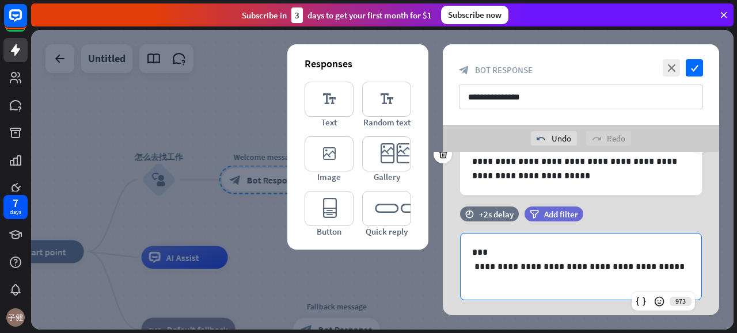
scroll to position [104, 0]
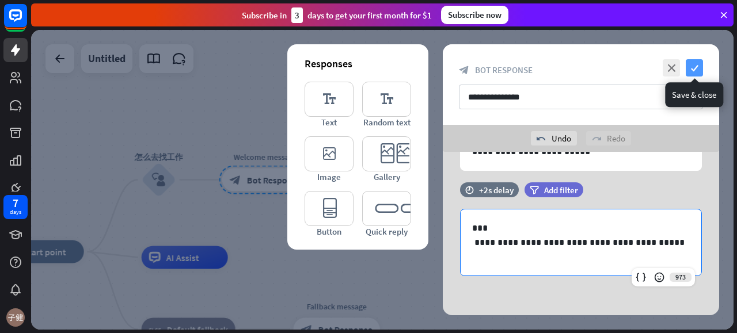
click at [693, 70] on icon "check" at bounding box center [694, 67] width 17 height 17
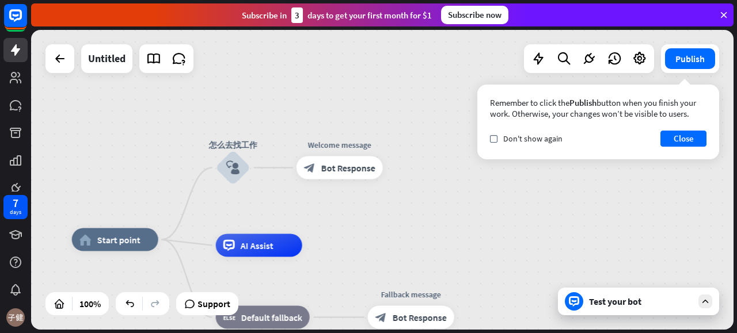
drag, startPoint x: 457, startPoint y: 191, endPoint x: 729, endPoint y: 68, distance: 298.1
click at [515, 178] on div "home_2 Start point 怎么去找工作 block_user_input Welcome message block_bot_response B…" at bounding box center [382, 180] width 702 height 300
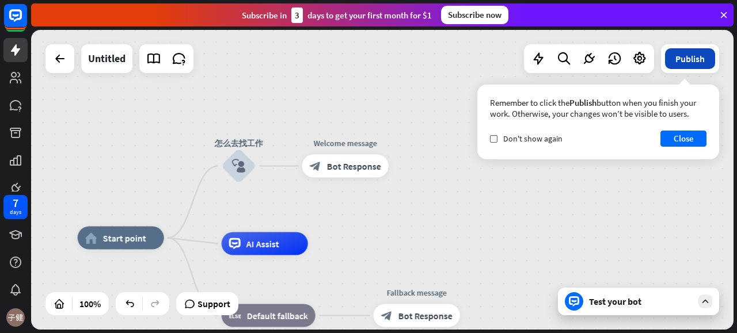
click at [707, 63] on button "Publish" at bounding box center [690, 58] width 50 height 21
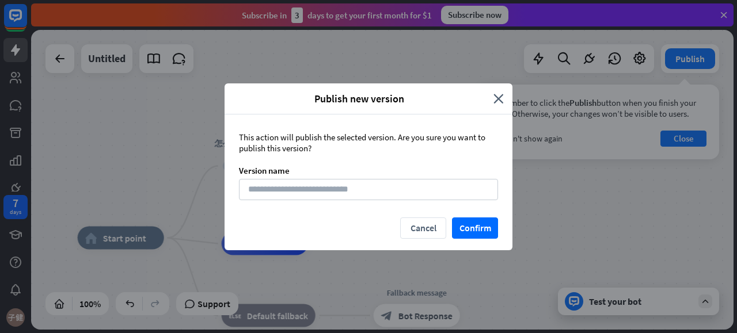
drag, startPoint x: 482, startPoint y: 223, endPoint x: 548, endPoint y: 222, distance: 65.6
click at [482, 223] on button "Confirm" at bounding box center [475, 228] width 46 height 21
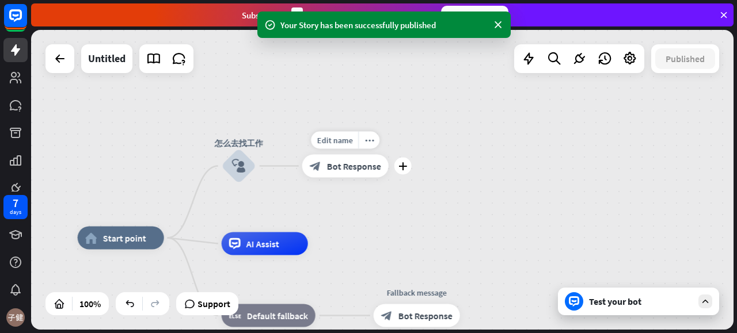
click at [350, 172] on span "Bot Response" at bounding box center [354, 167] width 54 height 12
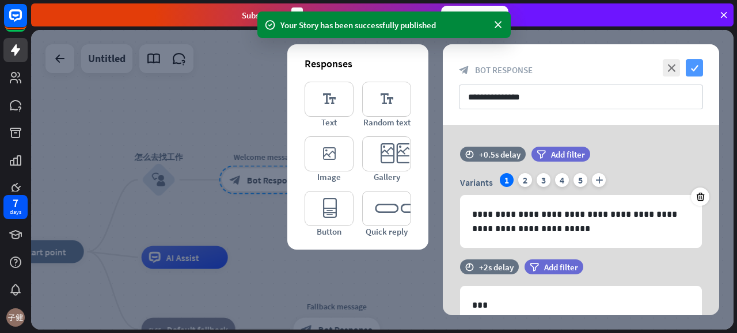
click at [694, 67] on icon "check" at bounding box center [694, 67] width 17 height 17
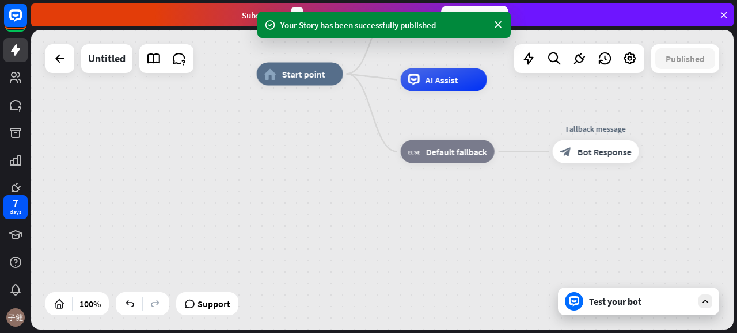
drag, startPoint x: 561, startPoint y: 45, endPoint x: 519, endPoint y: 82, distance: 55.5
click at [560, 44] on div "home_2 Start point 怎么去找工作 block_user_input Welcome message block_bot_response B…" at bounding box center [382, 180] width 702 height 300
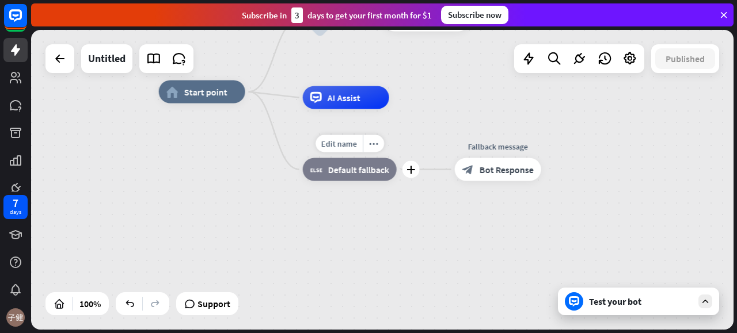
drag, startPoint x: 531, startPoint y: 131, endPoint x: 324, endPoint y: 203, distance: 220.1
click at [455, 181] on div "Edit name more_horiz Fallback message block_bot_response Bot Response" at bounding box center [498, 169] width 86 height 23
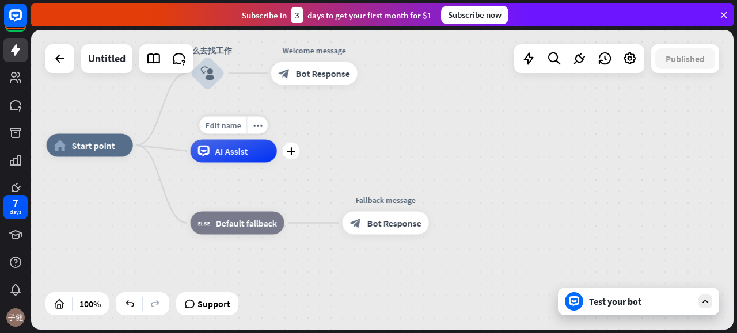
click at [239, 157] on div "AI Assist" at bounding box center [234, 151] width 86 height 23
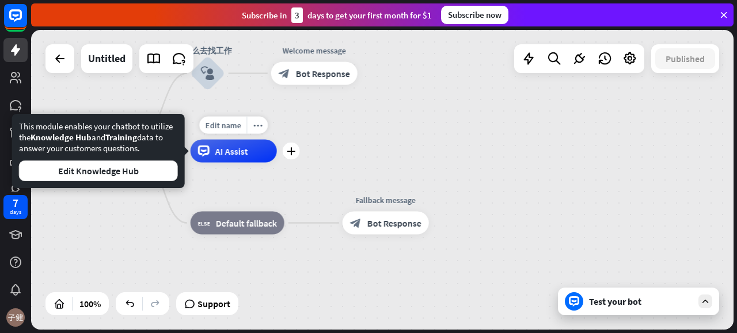
click at [239, 159] on div "AI Assist" at bounding box center [234, 151] width 86 height 23
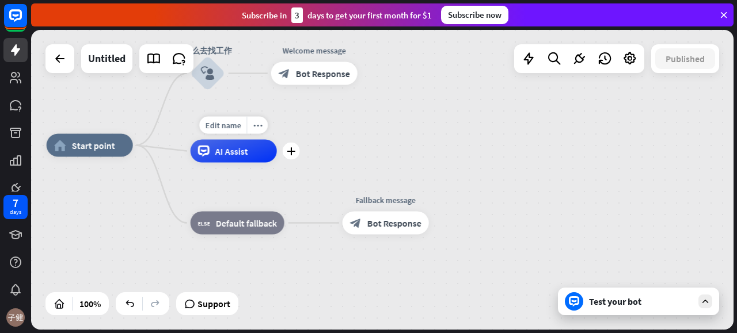
click at [239, 159] on div "AI Assist" at bounding box center [234, 151] width 86 height 23
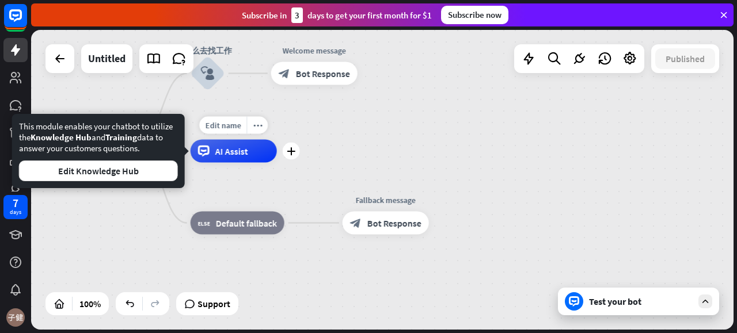
click at [239, 159] on div "AI Assist" at bounding box center [234, 151] width 86 height 23
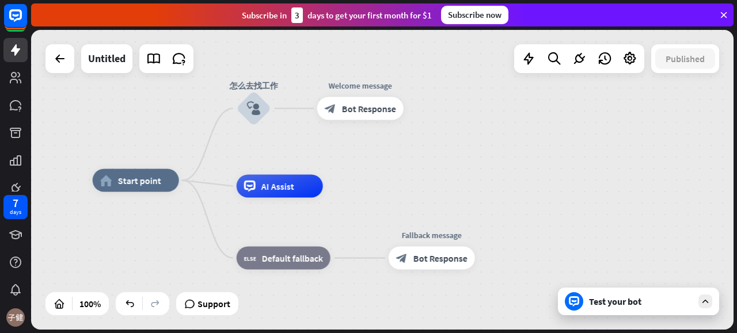
click at [381, 176] on div "home_2 Start point 怎么去找工作 block_user_input Welcome message block_bot_response B…" at bounding box center [382, 180] width 702 height 300
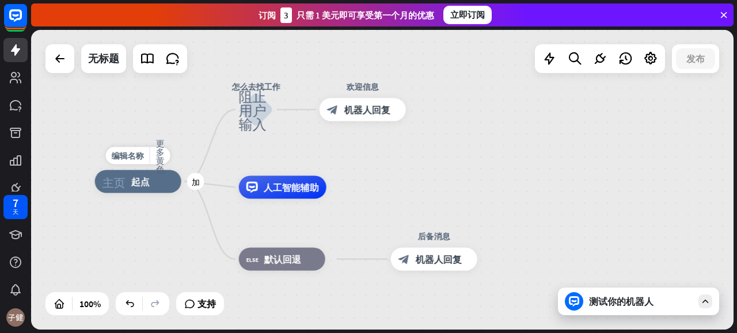
click at [142, 188] on div "主页_2 起点" at bounding box center [138, 181] width 86 height 23
click at [132, 163] on div "编辑名称" at bounding box center [128, 155] width 44 height 17
type input "*"
type input "***"
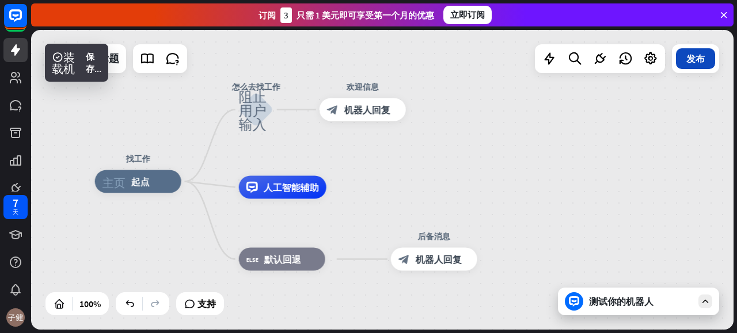
click at [695, 63] on font "发布" at bounding box center [695, 59] width 18 height 12
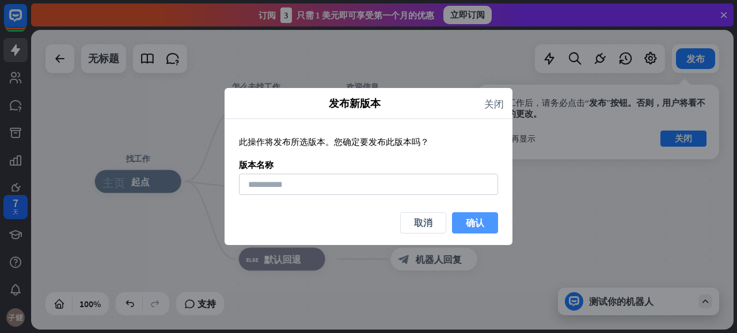
click at [466, 220] on font "确认" at bounding box center [475, 223] width 18 height 12
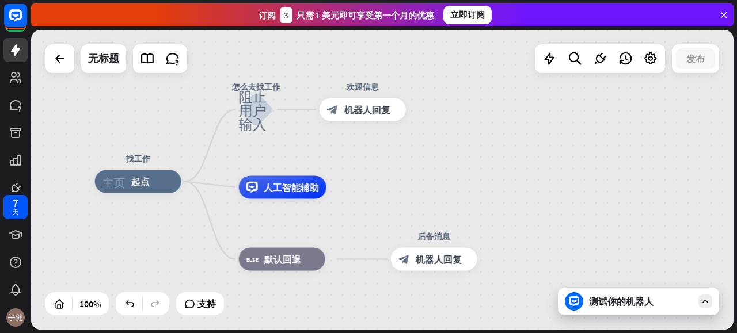
click at [607, 148] on div "找工作 主页_2 起点 怎么去找工作 阻止用户输入 欢迎信息 block_bot_response 机器人回复 人工智能辅助 block_fallback 默…" at bounding box center [382, 180] width 702 height 300
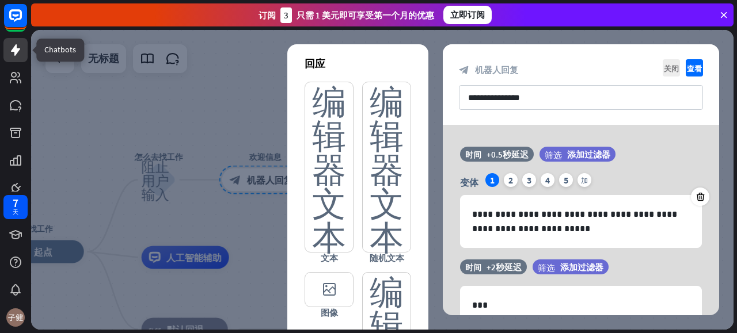
click at [16, 51] on icon at bounding box center [15, 50] width 9 height 12
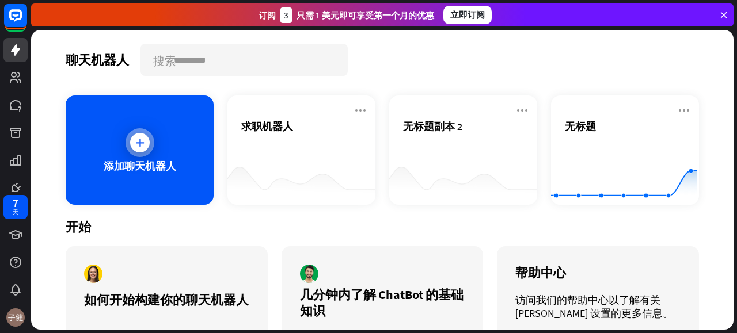
click at [176, 150] on div "添加聊天机器人" at bounding box center [140, 150] width 148 height 109
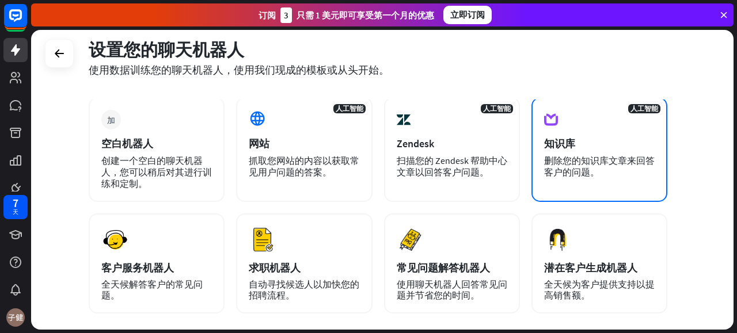
scroll to position [115, 0]
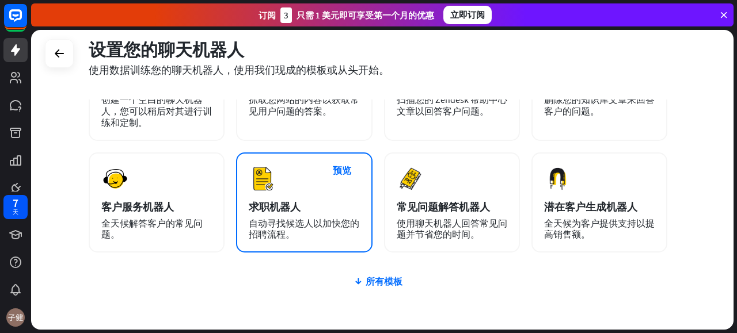
click at [312, 204] on div "求职机器人" at bounding box center [304, 206] width 111 height 13
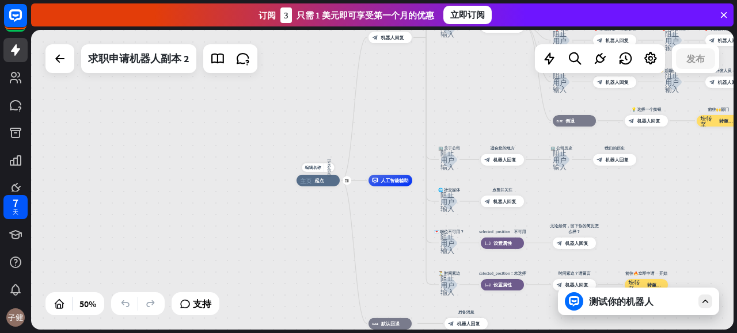
click at [311, 187] on div "编辑名称 更多黄色 加 主页_2 起点" at bounding box center [317, 181] width 43 height 12
click at [316, 169] on font "编辑名称" at bounding box center [313, 167] width 16 height 5
click at [314, 169] on input "text" at bounding box center [318, 168] width 40 height 8
type input "*********"
click at [313, 209] on div "********* 主页_2 起点 欢迎信息 block_bot_response 机器人回复 ✨ 主菜单 阻止用户输入 主菜单 block_bot_resp…" at bounding box center [382, 180] width 702 height 300
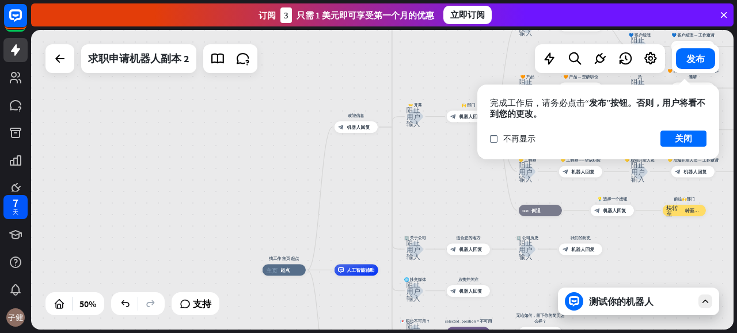
drag, startPoint x: 399, startPoint y: 108, endPoint x: 359, endPoint y: 193, distance: 95.0
click at [359, 193] on div "找工作 主页 起点 主页_2 起点 欢迎信息 block_bot_response 机器人回复 ✨ 主菜单 阻止用户输入 主菜单 block_bot_resp…" at bounding box center [382, 180] width 702 height 300
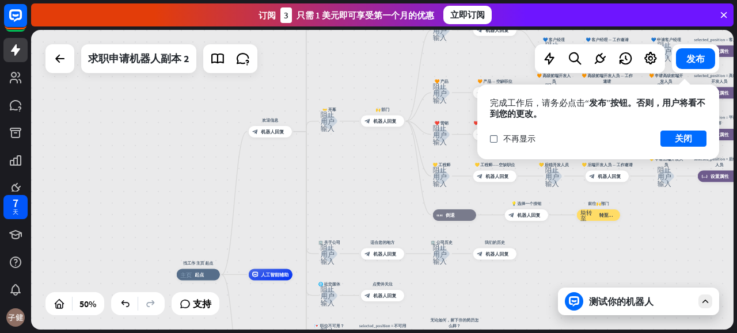
click at [325, 155] on div "找工作 主页 起点 主页_2 起点 欢迎信息 block_bot_response 机器人回复 ✨ 主菜单 阻止用户输入 主菜单 block_bot_resp…" at bounding box center [382, 180] width 702 height 300
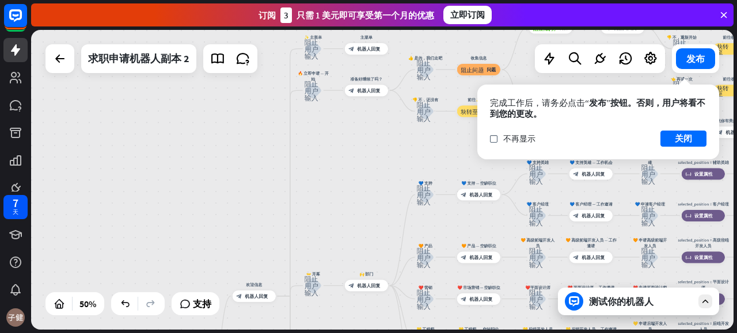
drag, startPoint x: 337, startPoint y: 156, endPoint x: 319, endPoint y: 306, distance: 150.7
click at [322, 324] on div "找工作 主页 起点 主页_2 起点 欢迎信息 block_bot_response 机器人回复 ✨ 主菜单 阻止用户输入 主菜单 block_bot_resp…" at bounding box center [382, 180] width 702 height 300
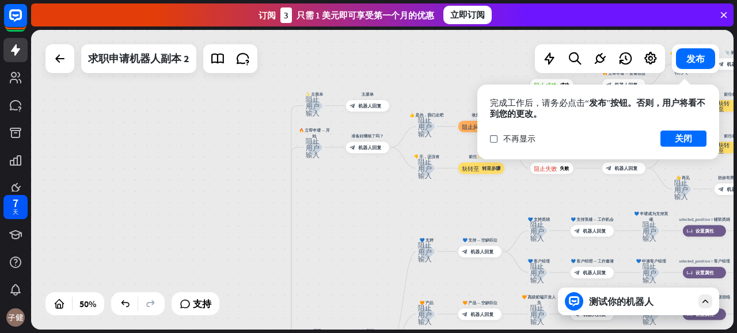
drag, startPoint x: 289, startPoint y: 249, endPoint x: 348, endPoint y: 48, distance: 209.5
click at [348, 48] on div "找工作 主页 起点 主页_2 起点 欢迎信息 block_bot_response 机器人回复 ✨ 主菜单 阻止用户输入 主菜单 block_bot_resp…" at bounding box center [382, 180] width 702 height 300
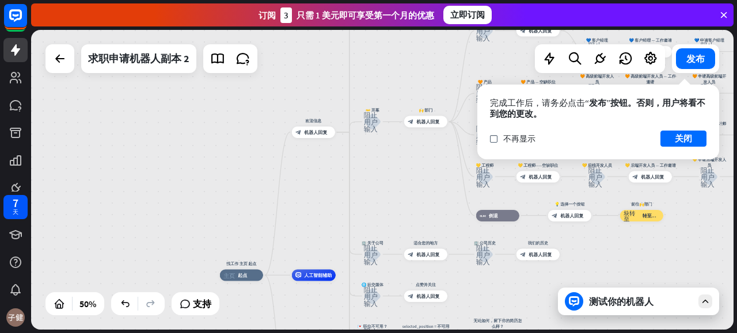
click at [283, 154] on div "找工作 主页 起点 主页_2 起点 欢迎信息 block_bot_response 机器人回复 ✨ Main menu 阻止用户输入 主菜单 block_bo…" at bounding box center [382, 180] width 702 height 300
click at [263, 281] on div "编辑名称 更多黄色 加 主页_2 起点" at bounding box center [241, 275] width 43 height 12
click at [272, 278] on div "加" at bounding box center [270, 275] width 9 height 9
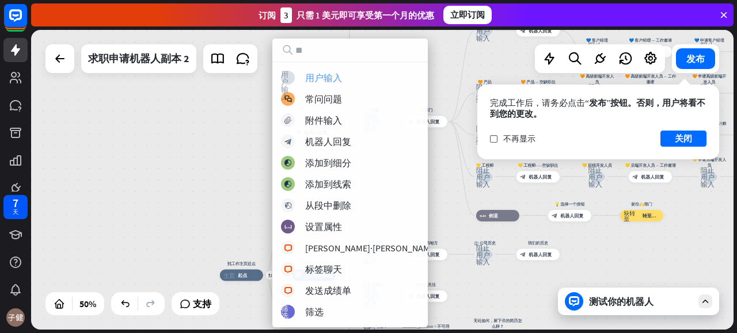
click at [345, 81] on div "阻止用户输入 用户输入" at bounding box center [359, 78] width 157 height 14
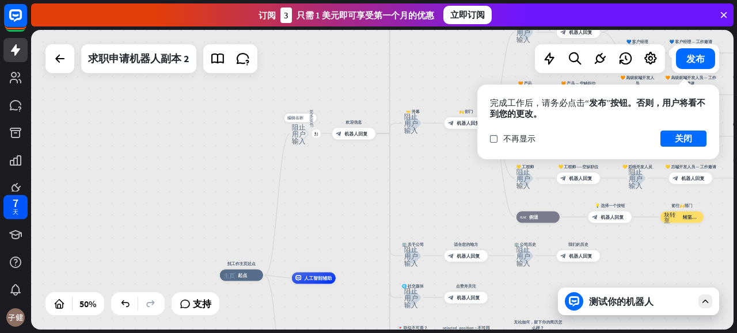
click at [300, 118] on font "编辑名称" at bounding box center [295, 117] width 16 height 5
type input "******"
click at [344, 180] on div "找工作主页起点 主页_2 起点 ****** 阻止用户输入 欢迎信息 block_bot_response 机器人回复 ✨ Main menu 阻止用户输入 …" at bounding box center [382, 180] width 702 height 300
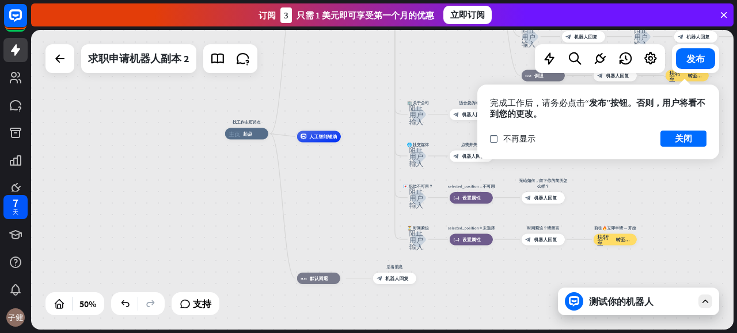
drag, startPoint x: 360, startPoint y: 141, endPoint x: 360, endPoint y: 72, distance: 69.1
click at [360, 72] on div "找工作主页起点 主页_2 起点 怎么去找工作 阻止用户输入 欢迎信息 block_bot_response 机器人回复 ✨ Main menu 阻止用户输入 …" at bounding box center [382, 180] width 702 height 300
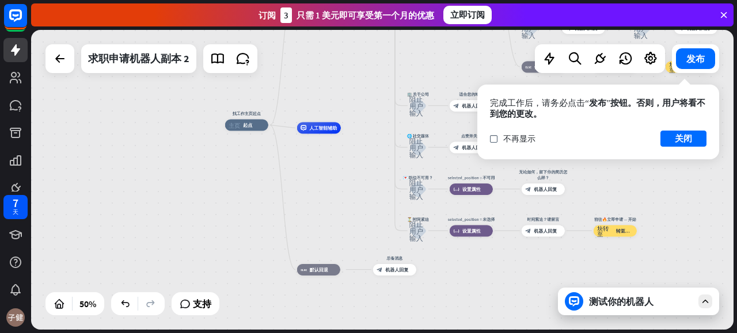
click at [370, 218] on div "找工作主页起点 主页_2 起点 怎么去找工作 阻止用户输入 欢迎信息 block_bot_response 机器人回复 ✨ Main menu 阻止用户输入 …" at bounding box center [400, 200] width 351 height 150
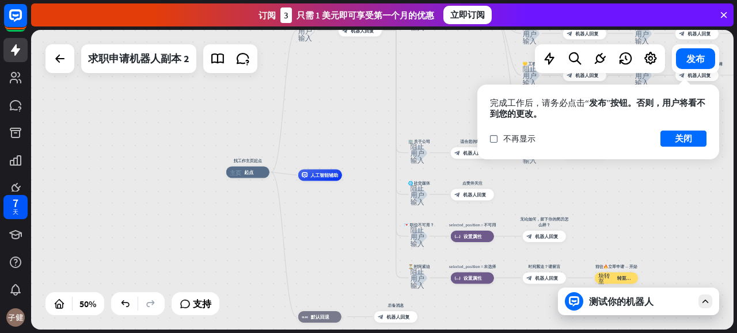
drag, startPoint x: 355, startPoint y: 204, endPoint x: 356, endPoint y: 253, distance: 49.0
click at [356, 253] on div "找工作主页起点 主页_2 起点 怎么去找工作 阻止用户输入 欢迎信息 block_bot_response 机器人回复 ✨ Main menu 阻止用户输入 …" at bounding box center [401, 247] width 351 height 150
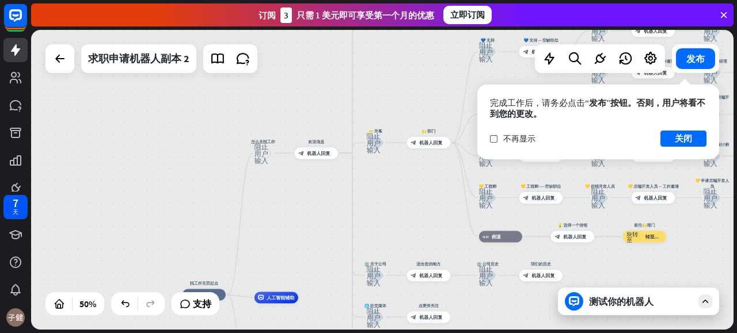
drag, startPoint x: 431, startPoint y: 100, endPoint x: 386, endPoint y: 220, distance: 128.8
click at [386, 220] on div "找工作主页起点 主页_2 起点 怎么去找工作 阻止用户输入 欢迎信息 block_bot_response 机器人回复 ✨ Main menu 阻止用户输入 …" at bounding box center [382, 180] width 702 height 300
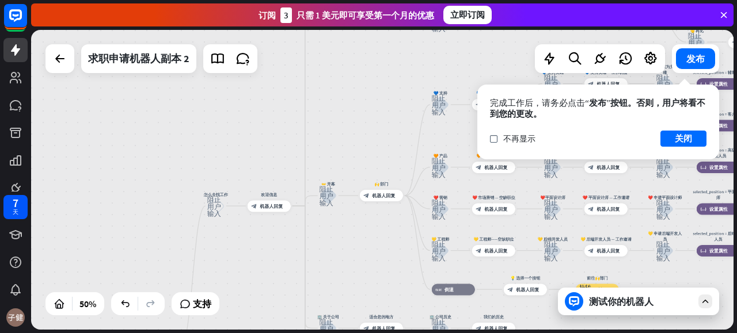
drag, startPoint x: 364, startPoint y: 244, endPoint x: 343, endPoint y: 267, distance: 30.6
click at [343, 267] on div "找工作主页起点 主页_2 起点 怎么去找工作 阻止用户输入 欢迎信息 block_bot_response 机器人回复 ✨ Main menu 阻止用户输入 …" at bounding box center [382, 180] width 702 height 300
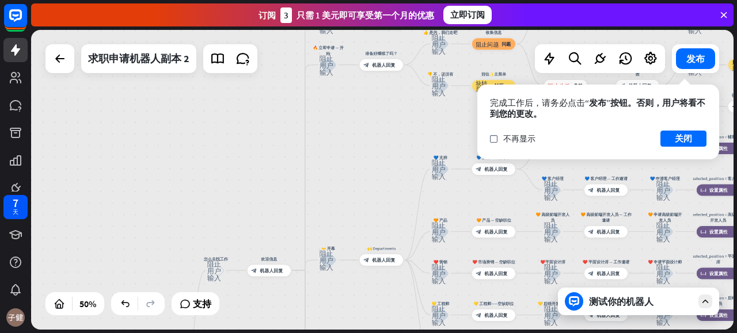
drag, startPoint x: 359, startPoint y: 101, endPoint x: 359, endPoint y: 170, distance: 69.7
click at [359, 170] on div "找工作主页起点 主页_2 起点 怎么去找工作 阻止用户输入 欢迎信息 block_bot_response 机器人回复 ✨ Main menu 阻止用户输入 …" at bounding box center [382, 180] width 702 height 300
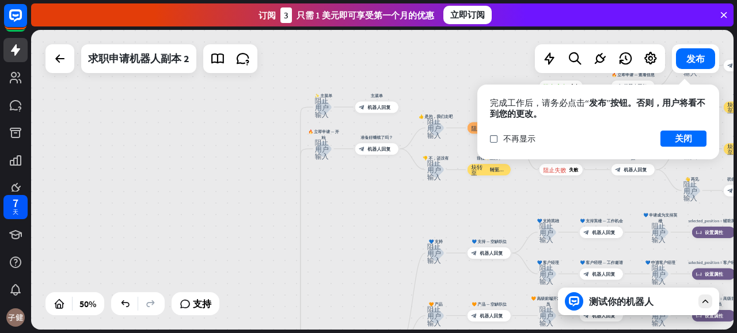
click at [359, 194] on div "找工作主页起点 主页_2 起点 怎么去找工作 阻止用户输入 欢迎信息 block_bot_response 机器人回复 ✨ 主菜单 阻止用户输入 主菜单 bl…" at bounding box center [382, 180] width 702 height 300
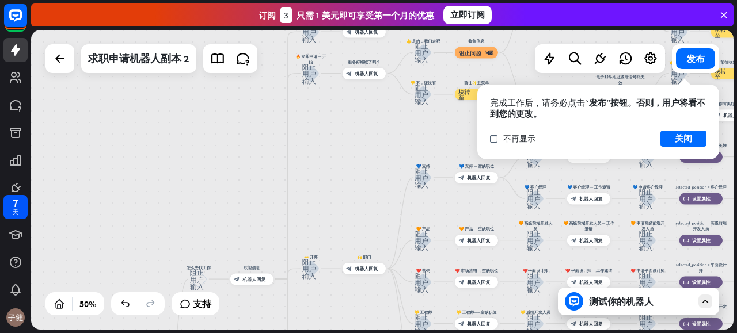
drag, startPoint x: 345, startPoint y: 212, endPoint x: 333, endPoint y: 136, distance: 77.0
click at [333, 136] on div "找工作主页起点 主页_2 起点 怎么去找工作 阻止用户输入 欢迎信息 block_bot_response 机器人回复 ✨ 主菜单 阻止用户输入 主菜单 bl…" at bounding box center [382, 180] width 702 height 300
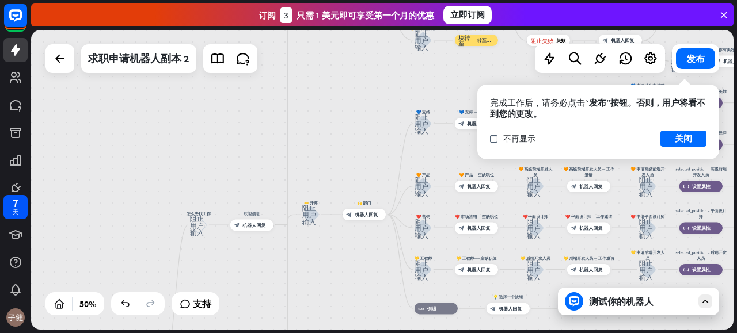
drag, startPoint x: 344, startPoint y: 192, endPoint x: 343, endPoint y: 148, distance: 44.3
click at [343, 148] on div "找工作主页起点 主页_2 起点 怎么去找工作 阻止用户输入 欢迎信息 block_bot_response 机器人回复 ✨ 主菜单 阻止用户输入 主菜单 bl…" at bounding box center [382, 180] width 702 height 300
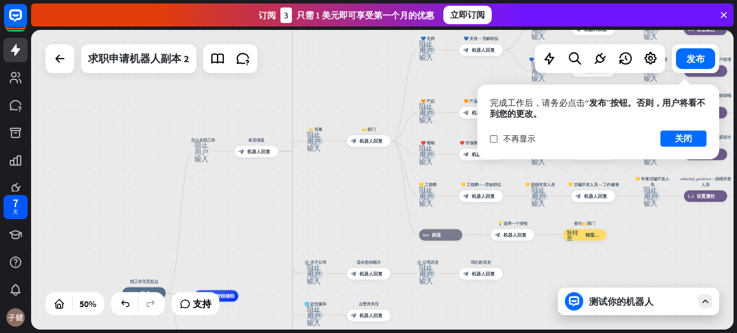
drag, startPoint x: 326, startPoint y: 257, endPoint x: 337, endPoint y: 40, distance: 217.9
click at [337, 40] on div "找工作主页起点 主页_2 起点 怎么去找工作 阻止用户输入 欢迎信息 block_bot_response 机器人回复 ✨ 主菜单 阻止用户输入 主菜单 bl…" at bounding box center [382, 180] width 702 height 300
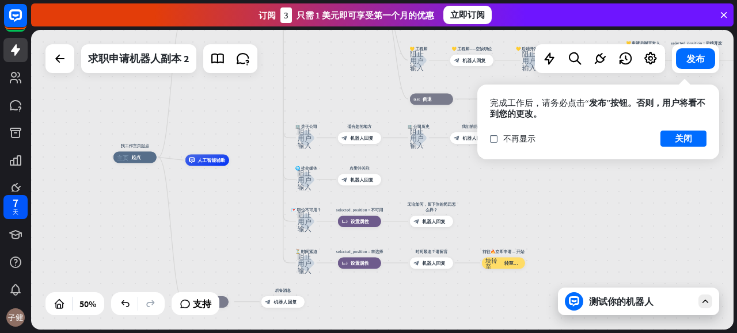
drag, startPoint x: 615, startPoint y: 227, endPoint x: 633, endPoint y: 187, distance: 44.3
click at [589, 239] on div "找工作主页起点 主页_2 起点 怎么去找工作 阻止用户输入 欢迎信息 block_bot_response 机器人回复 ✨ 主菜单 阻止用户输入 主菜单 bl…" at bounding box center [382, 180] width 702 height 300
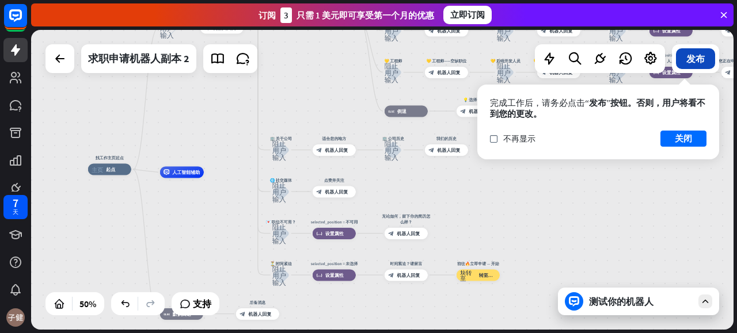
click at [698, 55] on font "发布" at bounding box center [695, 59] width 18 height 12
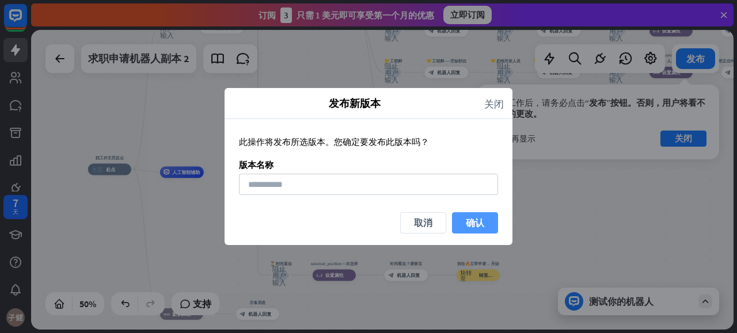
click at [480, 223] on font "确认" at bounding box center [475, 223] width 18 height 12
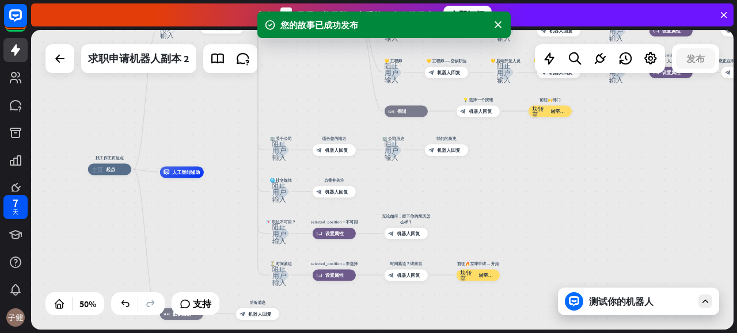
drag, startPoint x: 201, startPoint y: 206, endPoint x: 330, endPoint y: 161, distance: 137.3
click at [330, 169] on div "找工作主页起点 主页_2 起点 怎么去找工作 阻止用户输入 欢迎信息 block_bot_response 机器人回复 ✨ 主菜单 阻止用户输入 主菜单 bl…" at bounding box center [263, 244] width 351 height 150
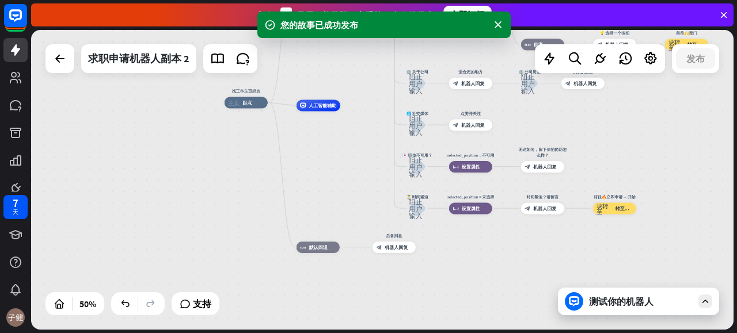
drag, startPoint x: 328, startPoint y: 187, endPoint x: 328, endPoint y: 180, distance: 7.5
click at [329, 176] on div "找工作主页起点 主页_2 起点 怎么去找工作 阻止用户输入 欢迎信息 block_bot_response 机器人回复 ✨ 主菜单 阻止用户输入 主菜单 bl…" at bounding box center [399, 177] width 351 height 150
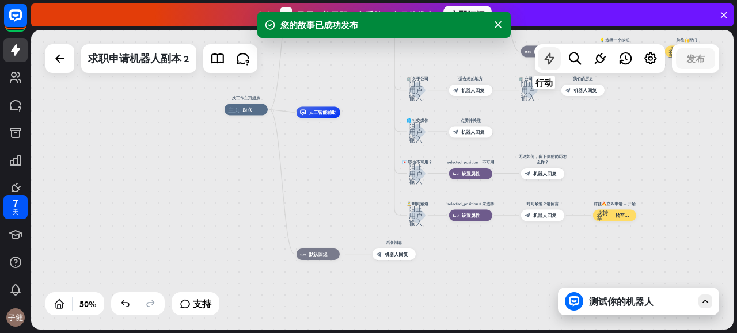
click at [553, 58] on icon at bounding box center [549, 58] width 15 height 15
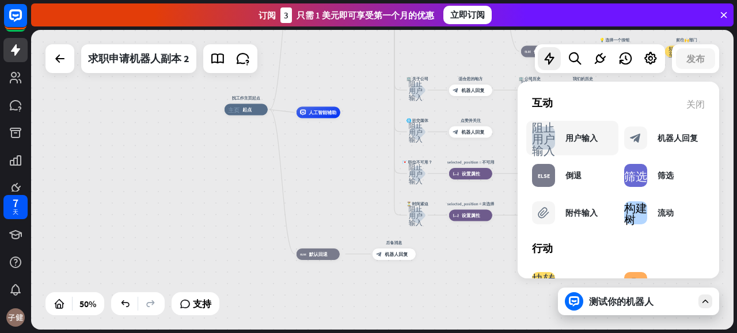
click at [561, 131] on div "阻止用户输入 用户输入" at bounding box center [565, 138] width 66 height 23
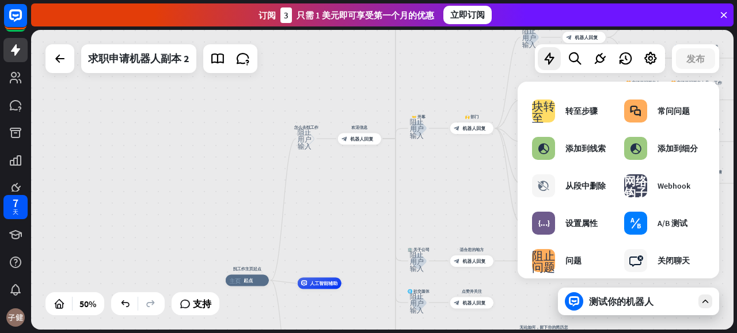
drag, startPoint x: 348, startPoint y: 93, endPoint x: 350, endPoint y: 254, distance: 161.2
click at [349, 255] on div "找工作主页起点 主页_2 起点 怎么去找工作 阻止用户输入 欢迎信息 block_bot_response 机器人回复 ✨ 主菜单 阻止用户输入 主菜单 bl…" at bounding box center [382, 180] width 702 height 300
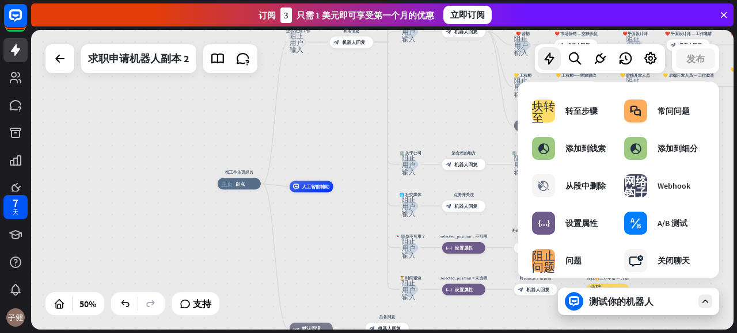
drag, startPoint x: 346, startPoint y: 142, endPoint x: 604, endPoint y: 203, distance: 265.0
click at [337, 116] on div "找工作主页起点 主页_2 起点 怎么去找工作 阻止用户输入 欢迎信息 block_bot_response 机器人回复 ✨ 主菜单 阻止用户输入 主菜单 bl…" at bounding box center [382, 180] width 702 height 300
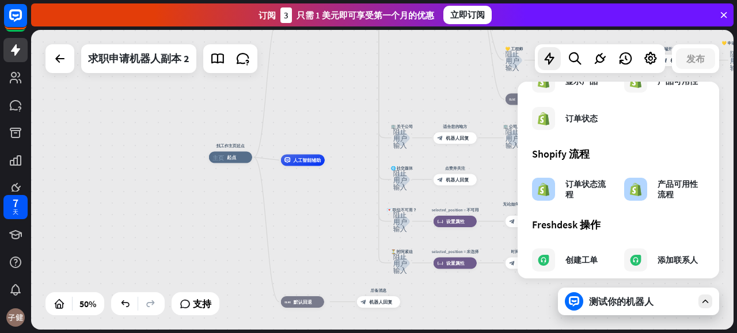
scroll to position [723, 0]
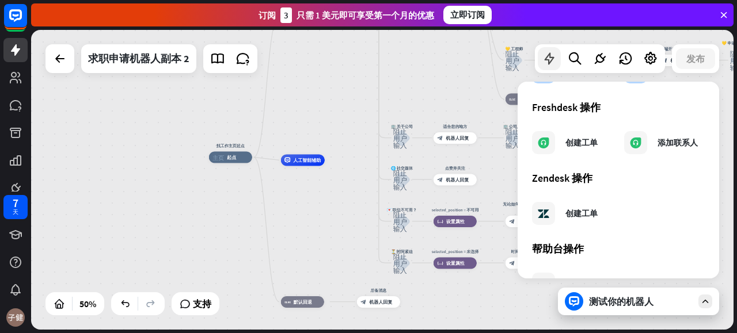
click at [547, 55] on icon at bounding box center [549, 58] width 15 height 15
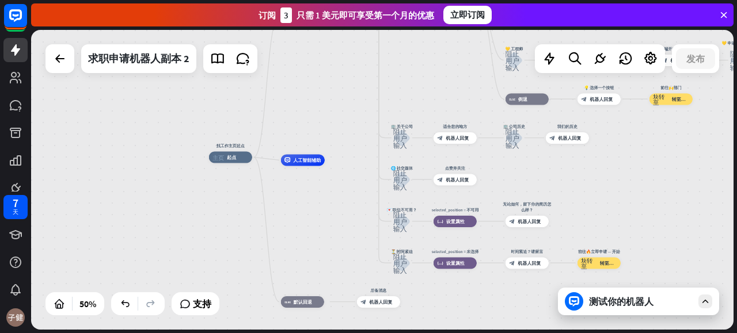
drag, startPoint x: 634, startPoint y: 168, endPoint x: 616, endPoint y: 211, distance: 46.4
click at [616, 211] on div "找工作主页起点 主页_2 起点 怎么去找工作 阻止用户输入 欢迎信息 block_bot_response 机器人回复 ✨ 主菜单 阻止用户输入 主菜单 bl…" at bounding box center [382, 180] width 702 height 300
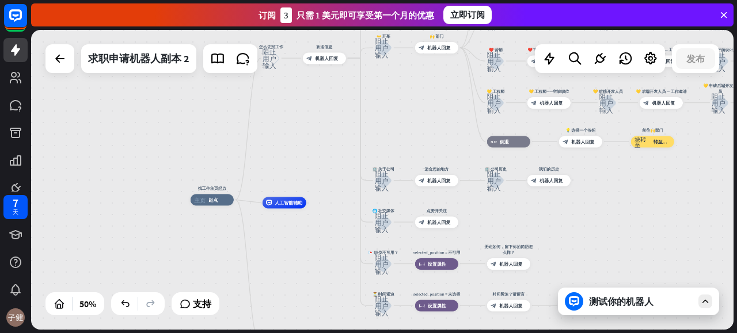
click at [310, 176] on div "找工作主页起点 主页_2 起点 怎么去找工作 阻止用户输入 欢迎信息 block_bot_response 机器人回复 ✨ 主菜单 阻止用户输入 主菜单 bl…" at bounding box center [382, 180] width 702 height 300
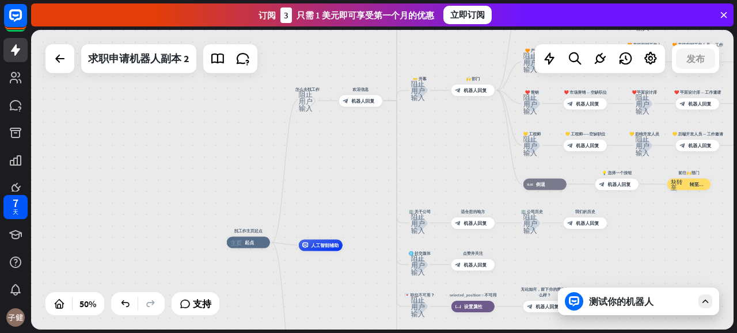
drag, startPoint x: 321, startPoint y: 159, endPoint x: 326, endPoint y: 219, distance: 60.1
click at [326, 219] on div "找工作主页起点 主页_2 起点 怎么去找工作 阻止用户输入 欢迎信息 block_bot_response 机器人回复 ✨ 主菜单 阻止用户输入 主菜单 bl…" at bounding box center [382, 180] width 702 height 300
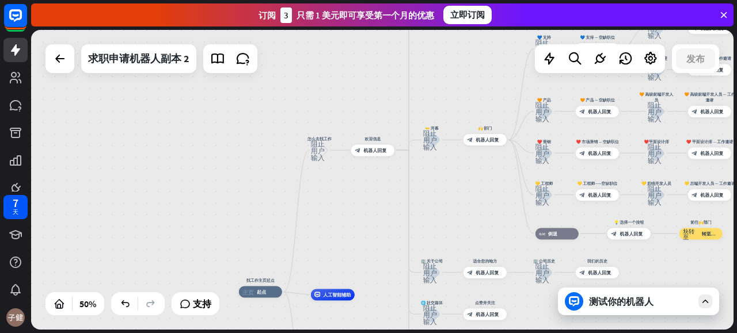
drag, startPoint x: 171, startPoint y: 195, endPoint x: 216, endPoint y: 104, distance: 102.2
click at [216, 104] on div "找工作主页起点 主页_2 起点 编辑名称 更多黄色 怎么去找工作 阻止用户输入 欢迎信息 block_bot_response 机器人回复 ✨ 主菜单 阻止用…" at bounding box center [382, 180] width 702 height 300
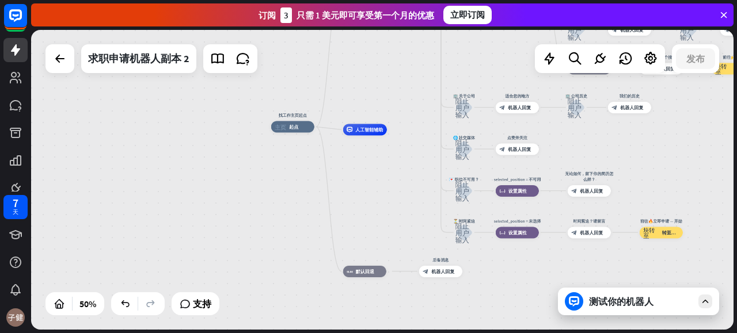
drag, startPoint x: 181, startPoint y: 119, endPoint x: 0, endPoint y: 53, distance: 193.0
click at [181, 118] on div "找工作主页起点 主页_2 起点 怎么去找工作 阻止用户输入 欢迎信息 block_bot_response 机器人回复 ✨ 主菜单 阻止用户输入 主菜单 bl…" at bounding box center [382, 180] width 702 height 300
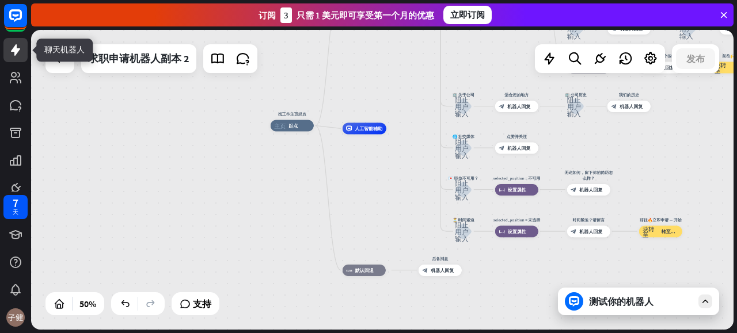
click at [14, 40] on link at bounding box center [15, 50] width 24 height 24
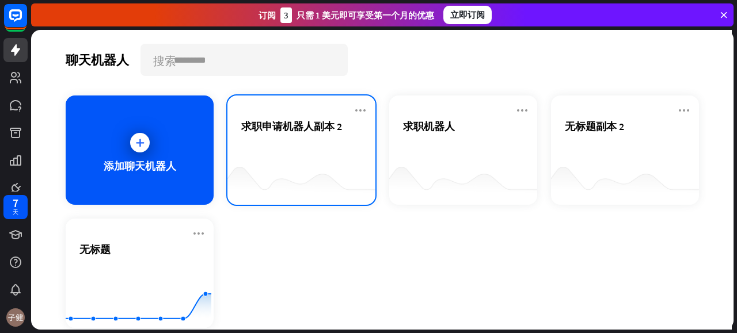
click at [311, 157] on div "求职申请机器人副本 2" at bounding box center [301, 140] width 120 height 40
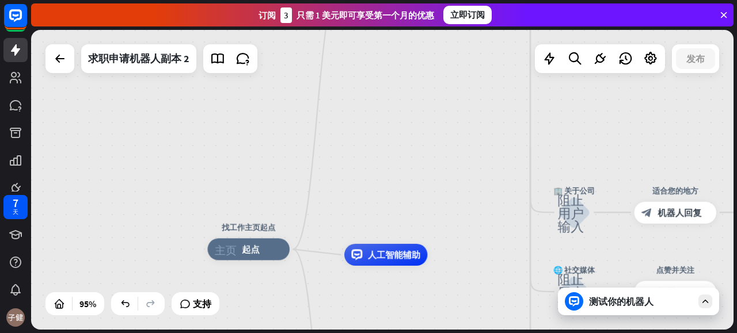
click at [450, 205] on div "找工作主页起点 主页_2 起点 怎么去找工作 阻止用户输入 欢迎信息 block_bot_response 机器人回复 ✨ 主菜单 阻止用户输入 主菜单 bl…" at bounding box center [382, 180] width 702 height 300
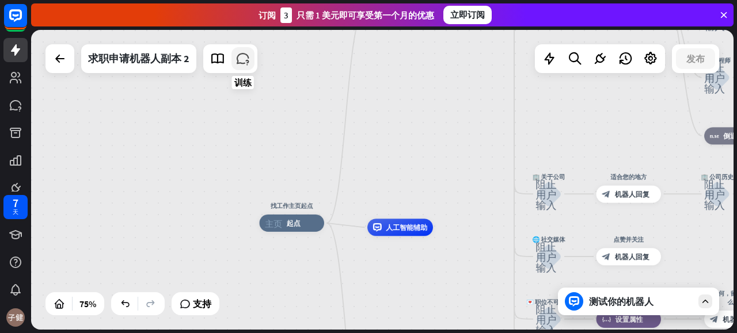
click at [241, 54] on icon at bounding box center [242, 58] width 15 height 15
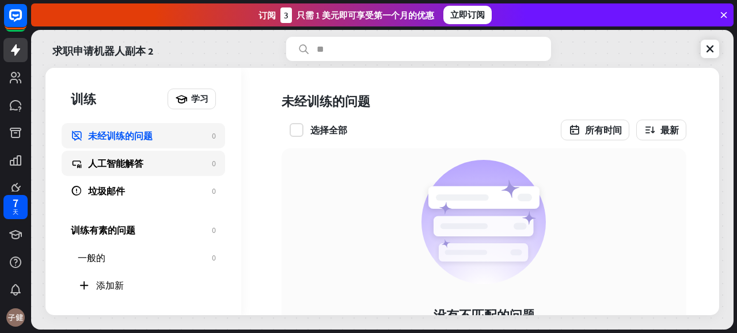
click at [158, 168] on div "人工智能解答" at bounding box center [147, 164] width 118 height 12
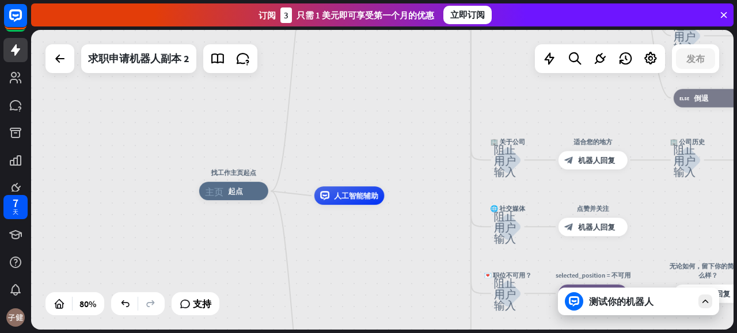
click at [634, 308] on div "测试你的机器人" at bounding box center [638, 302] width 161 height 28
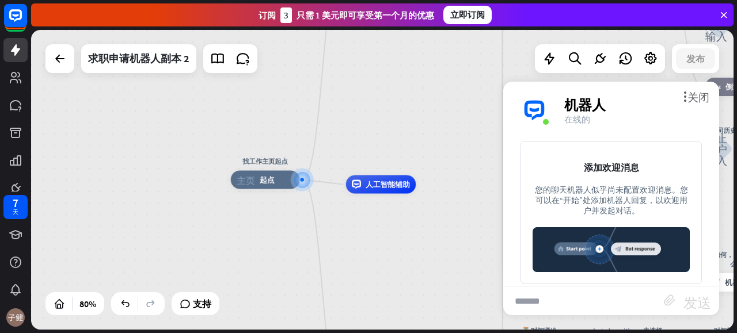
click at [607, 303] on input "text" at bounding box center [583, 301] width 161 height 29
type input "**********"
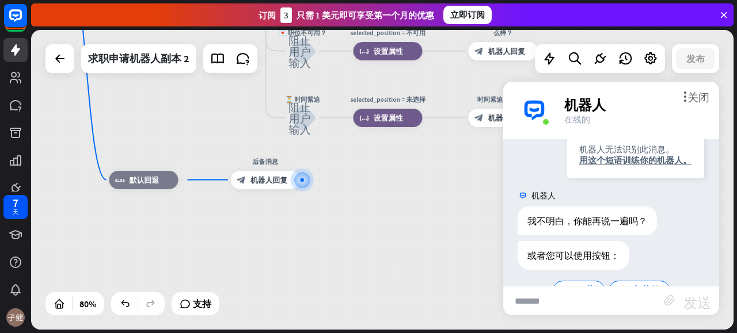
scroll to position [114, 0]
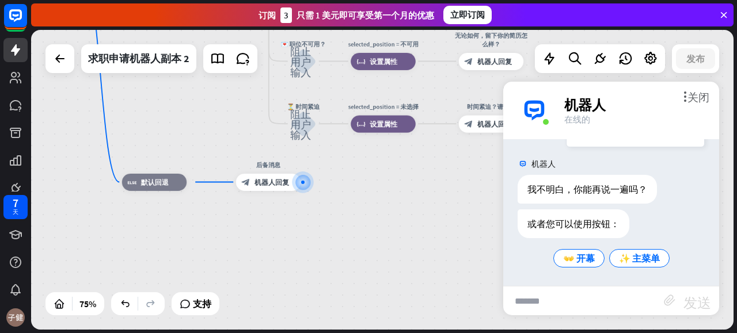
drag, startPoint x: 357, startPoint y: 274, endPoint x: 421, endPoint y: 115, distance: 171.5
click at [371, 333] on html "7 天 关闭 产品帮助 第一步 开始使用 ChatBot 帮助中心 按照分步教程进行操作 学院 提升你的技能 联系我们 与我们的产品专家联系 订阅 3 只需 …" at bounding box center [368, 166] width 737 height 333
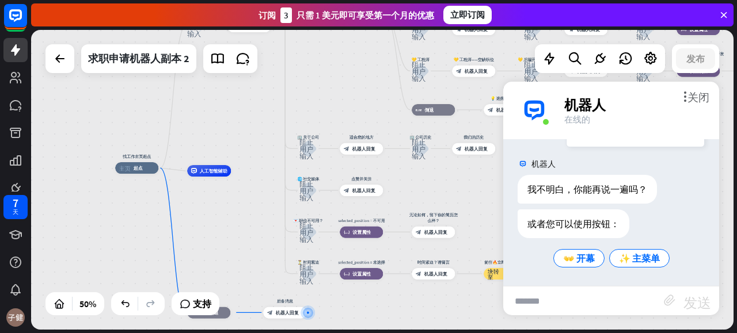
click at [421, 331] on div "找工作主页起点 主页_2 起点 怎么去找工作 阻止用户输入 欢迎信息 block_bot_response 机器人回复 ✨ 主菜单 阻止用户输入 主菜单 bl…" at bounding box center [384, 181] width 706 height 303
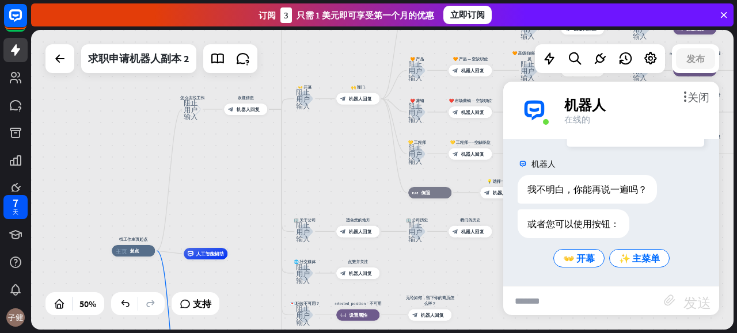
drag, startPoint x: 327, startPoint y: 170, endPoint x: 325, endPoint y: 200, distance: 30.0
click at [325, 200] on div "找工作主页起点 主页_2 起点 怎么去找工作 阻止用户输入 欢迎信息 block_bot_response 机器人回复 ✨ 主菜单 阻止用户输入 主菜单 bl…" at bounding box center [382, 180] width 702 height 300
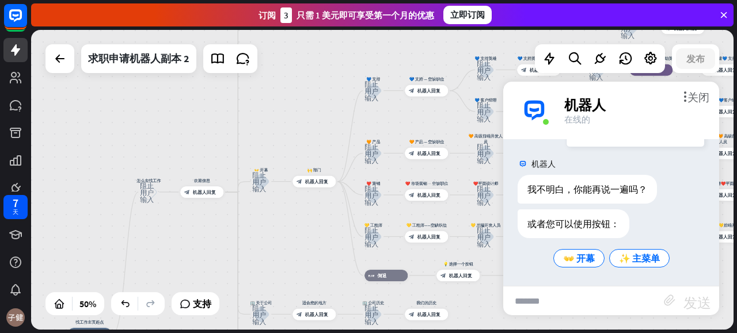
drag, startPoint x: 343, startPoint y: 192, endPoint x: 301, endPoint y: 245, distance: 67.6
click at [301, 245] on div "找工作主页起点 主页_2 起点 怎么去找工作 阻止用户输入 欢迎信息 block_bot_response 机器人回复 ✨ 主菜单 阻止用户输入 主菜单 bl…" at bounding box center [382, 180] width 702 height 300
click at [303, 252] on div "找工作主页起点 主页_2 起点 怎么去找工作 阻止用户输入 欢迎信息 block_bot_response 机器人回复 ✨ 主菜单 阻止用户输入 主菜单 bl…" at bounding box center [382, 180] width 702 height 300
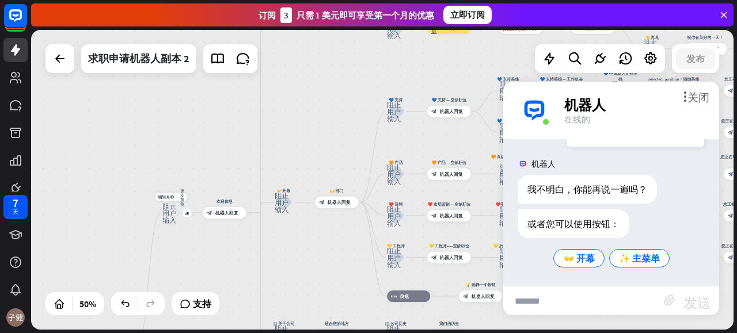
click at [163, 218] on font "阻止用户输入" at bounding box center [169, 212] width 14 height 21
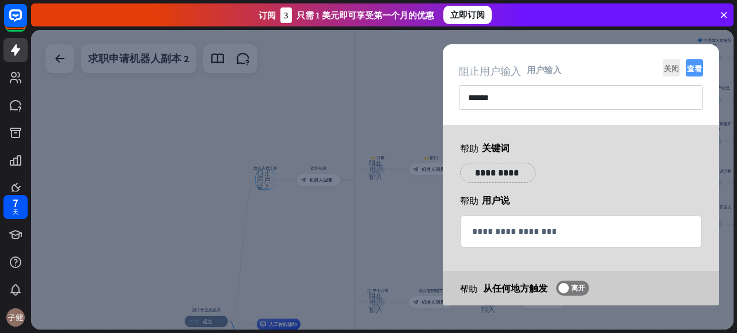
click at [698, 67] on font "查看" at bounding box center [694, 67] width 15 height 7
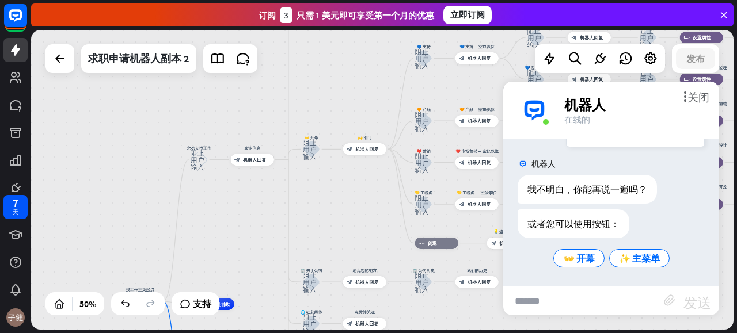
click at [178, 84] on div "找工作主页起点 主页_2 起点 怎么去找工作 阻止用户输入 欢迎信息 block_bot_response 机器人回复 ✨ 主菜单 阻止用户输入 主菜单 bl…" at bounding box center [382, 180] width 702 height 300
click at [576, 262] on font "👐 开幕" at bounding box center [579, 259] width 32 height 12
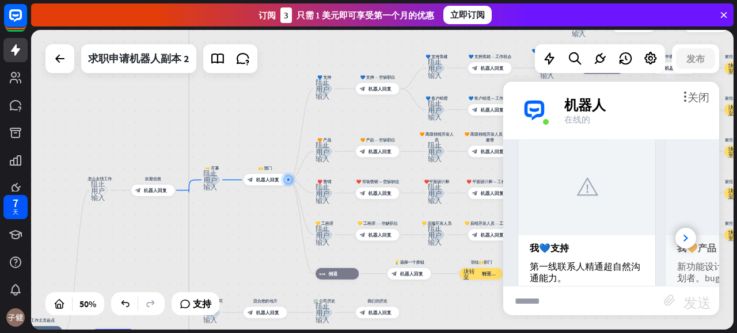
scroll to position [443, 0]
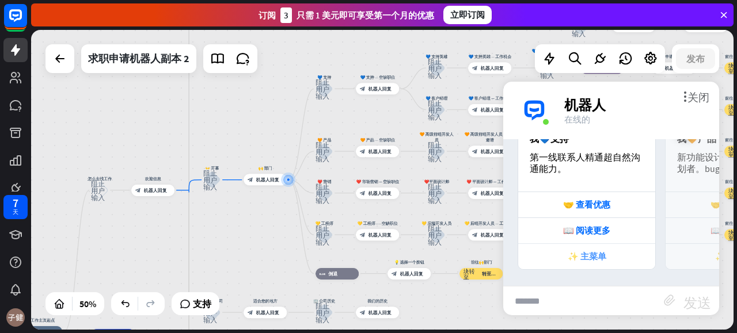
click at [611, 251] on div "✨ 主菜单" at bounding box center [586, 257] width 125 height 12
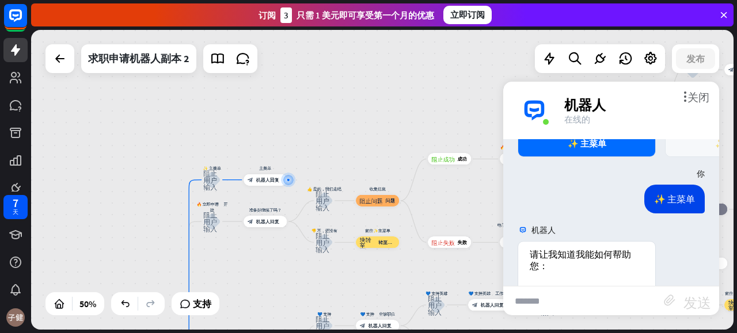
scroll to position [679, 0]
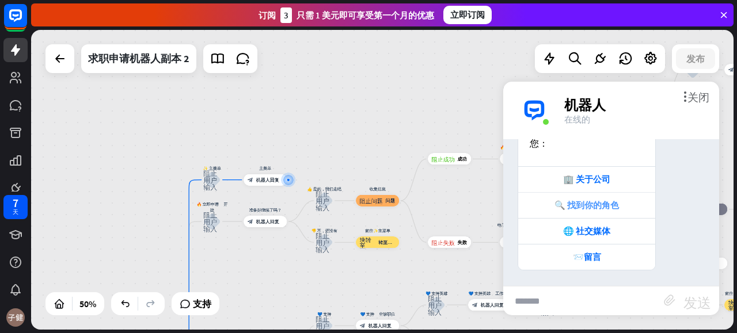
click at [611, 200] on font "🔍 找到你的角色" at bounding box center [586, 205] width 64 height 11
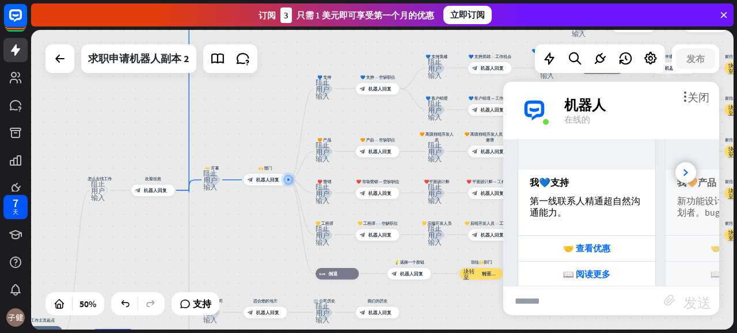
scroll to position [1039, 0]
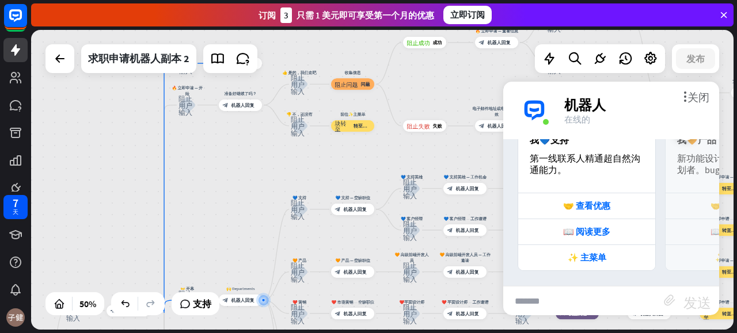
drag, startPoint x: 272, startPoint y: 174, endPoint x: 269, endPoint y: 226, distance: 51.3
click at [260, 246] on div "找工作主页起点 主页_2 起点 怎么去找工作 阻止用户输入 欢迎信息 block_bot_response 机器人回复 ✨ 主菜单 阻止用户输入 主菜单 bl…" at bounding box center [382, 180] width 702 height 300
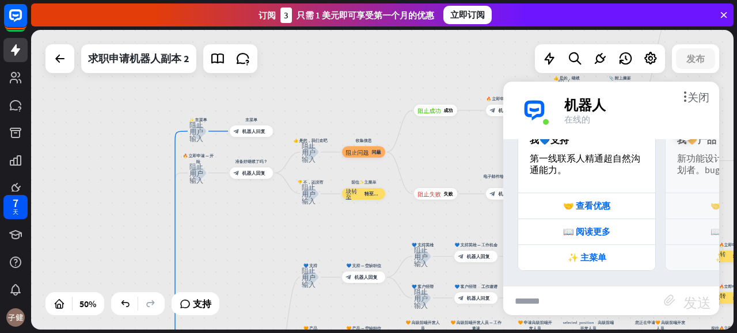
click at [282, 203] on div "找工作主页起点 主页_2 起点 怎么去找工作 阻止用户输入 欢迎信息 block_bot_response 机器人回复 ✨ 主菜单 阻止用户输入 主菜单 bl…" at bounding box center [382, 180] width 702 height 300
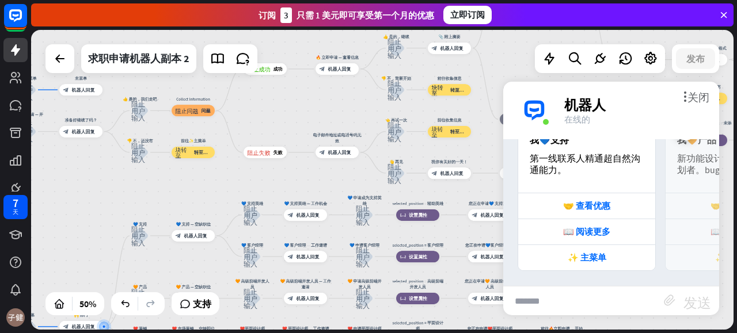
click at [249, 118] on div "找工作主页起点 主页_2 起点 怎么去找工作 阻止用户输入 欢迎信息 block_bot_response 机器人回复 ✨ 主菜单 阻止用户输入 主菜单 bl…" at bounding box center [382, 180] width 702 height 300
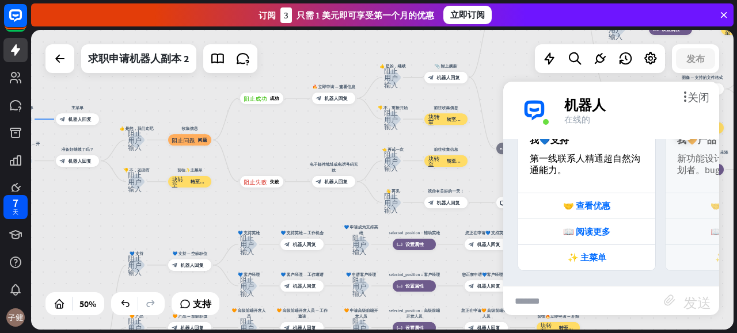
drag, startPoint x: 290, startPoint y: 100, endPoint x: 287, endPoint y: 130, distance: 29.6
click at [287, 130] on div "找工作主页起点 主页_2 起点 怎么去找工作 阻止用户输入 欢迎信息 block_bot_response 机器人回复 ✨ 主菜单 阻止用户输入 主菜单 bl…" at bounding box center [382, 180] width 702 height 300
click at [603, 253] on font "✨ 主菜单" at bounding box center [587, 257] width 39 height 11
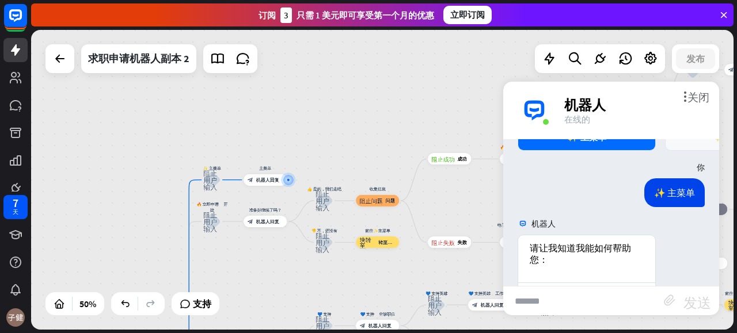
scroll to position [1274, 0]
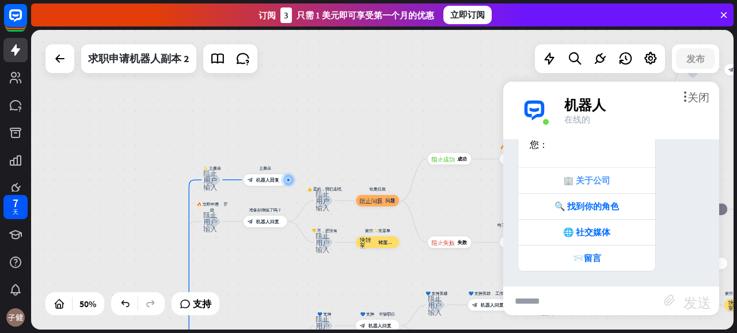
click at [602, 177] on font "🏢 关于公司" at bounding box center [586, 180] width 47 height 11
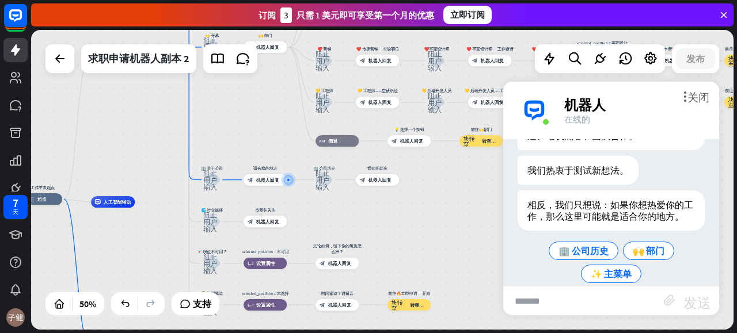
scroll to position [1604, 0]
